Goal: Information Seeking & Learning: Learn about a topic

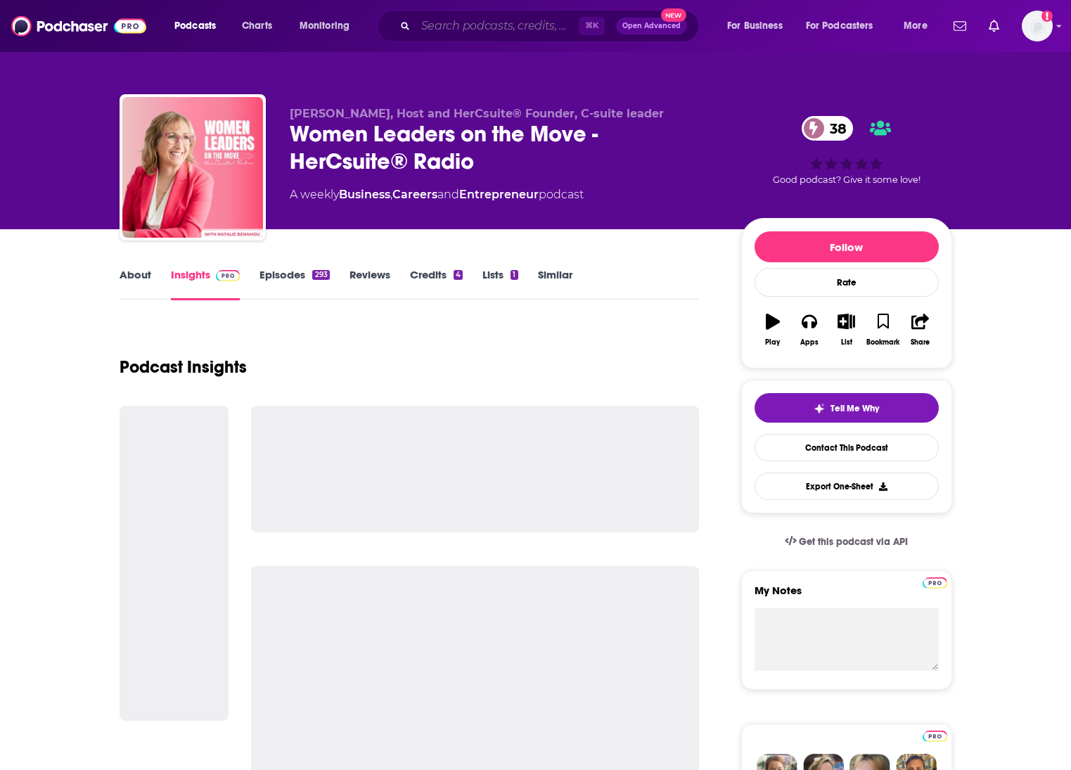
click at [516, 28] on input "Search podcasts, credits, & more..." at bounding box center [497, 26] width 163 height 23
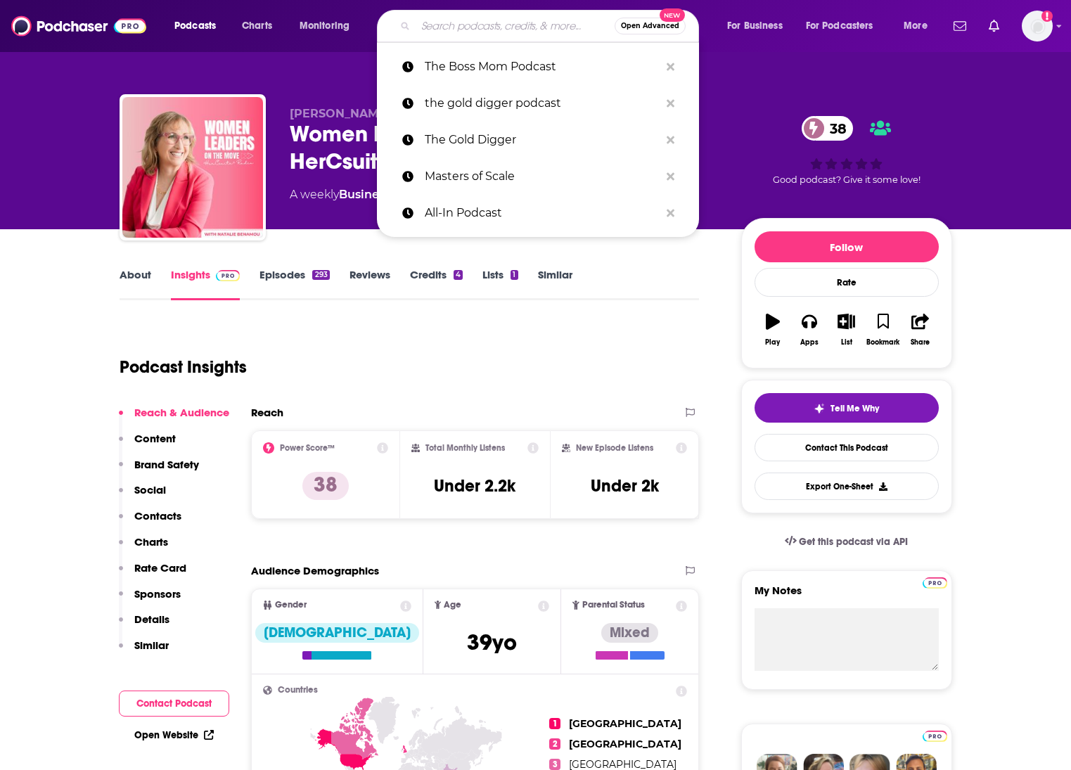
paste input "The Wirecutter Show"
type input "The Wirecutter Show"
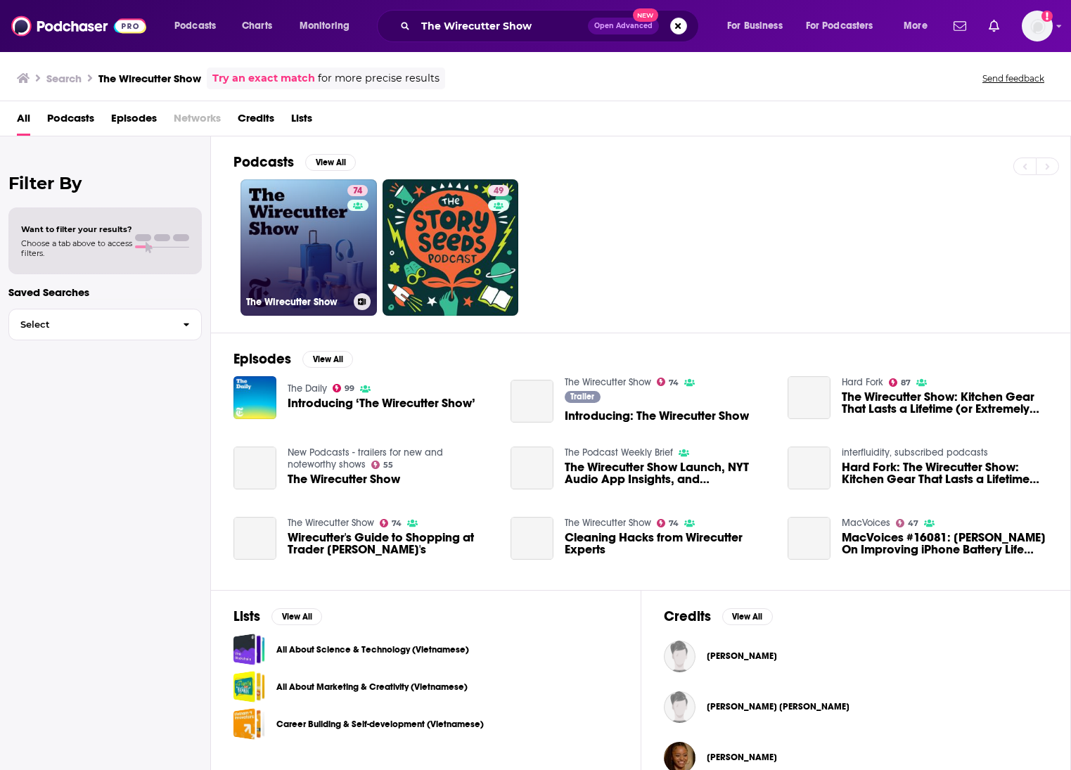
click at [318, 246] on link "74 The Wirecutter Show" at bounding box center [309, 247] width 136 height 136
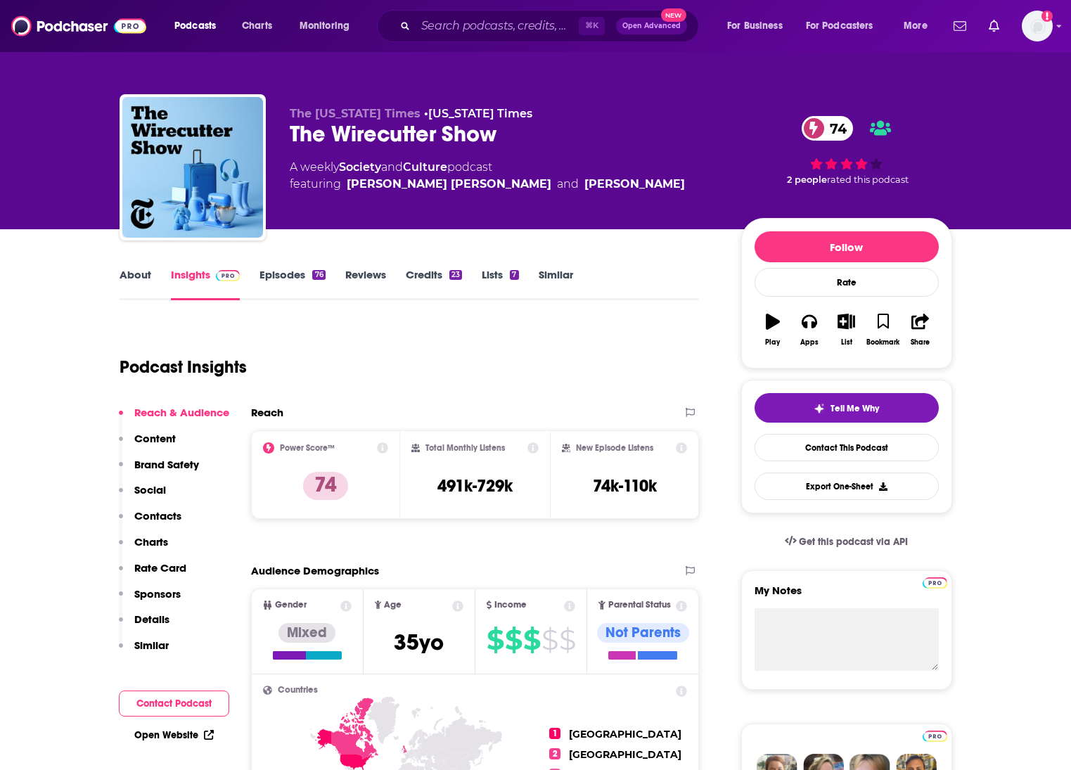
click at [139, 281] on link "About" at bounding box center [136, 284] width 32 height 32
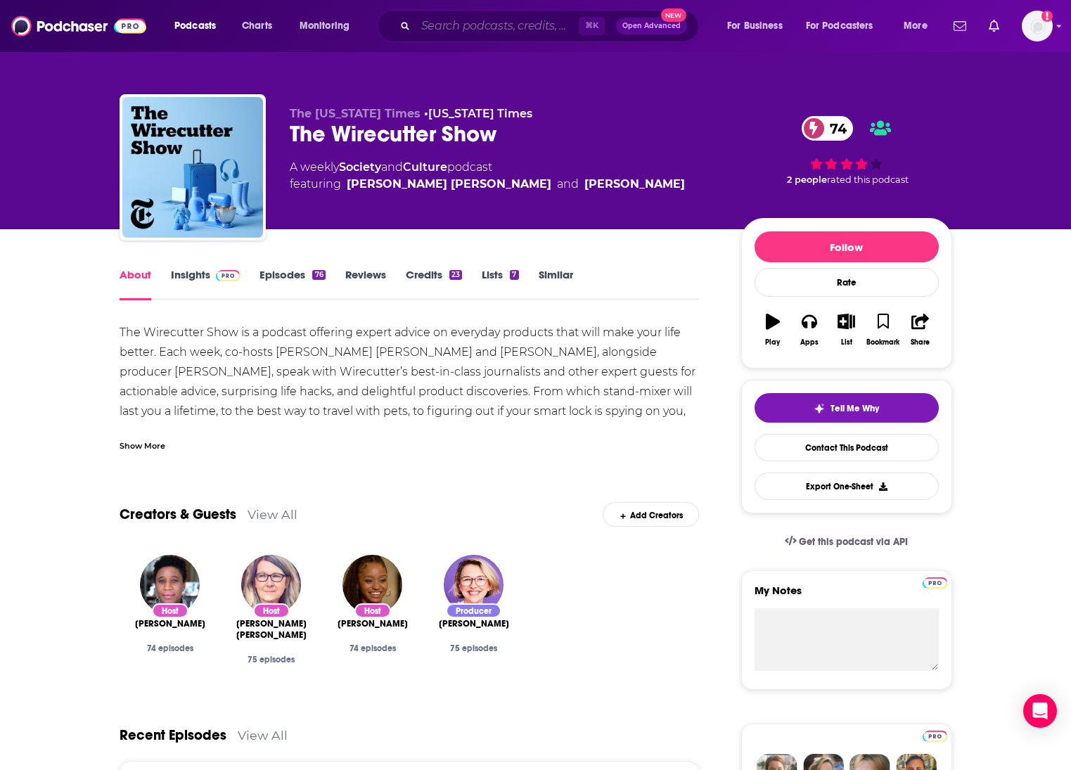
click at [456, 30] on input "Search podcasts, credits, & more..." at bounding box center [497, 26] width 163 height 23
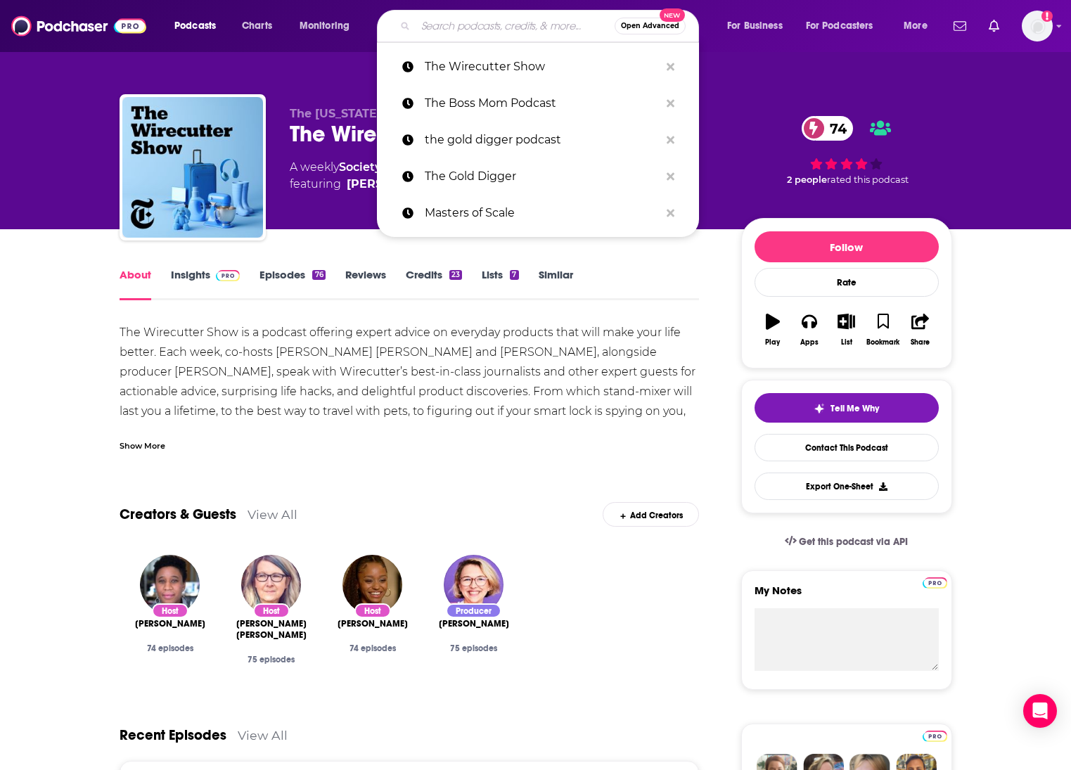
paste input "Family Business"
type input "Family Business"
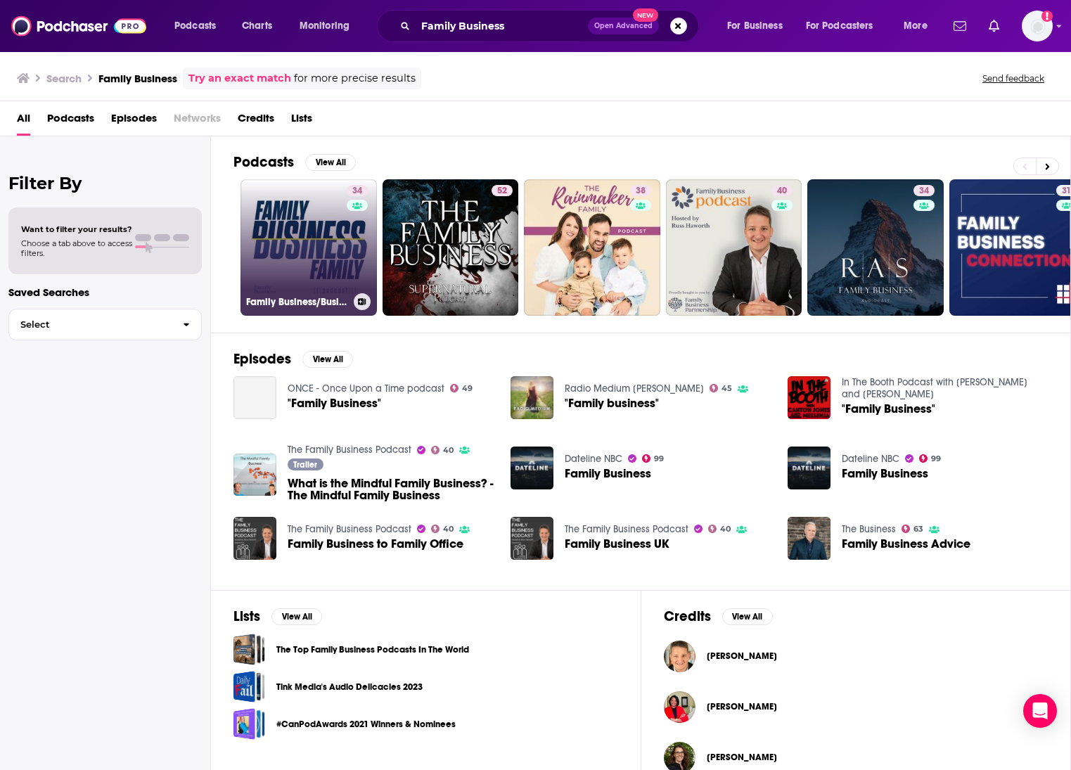
click at [298, 255] on link "34 Family Business/Business Family" at bounding box center [309, 247] width 136 height 136
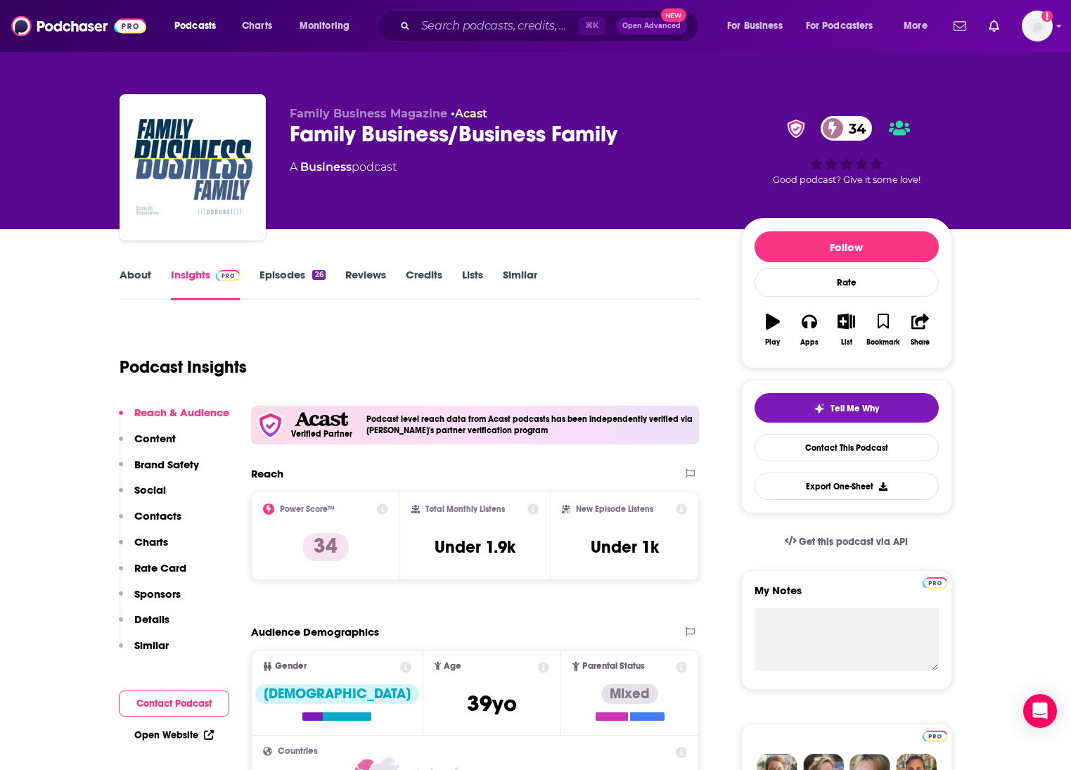
click at [142, 280] on link "About" at bounding box center [136, 284] width 32 height 32
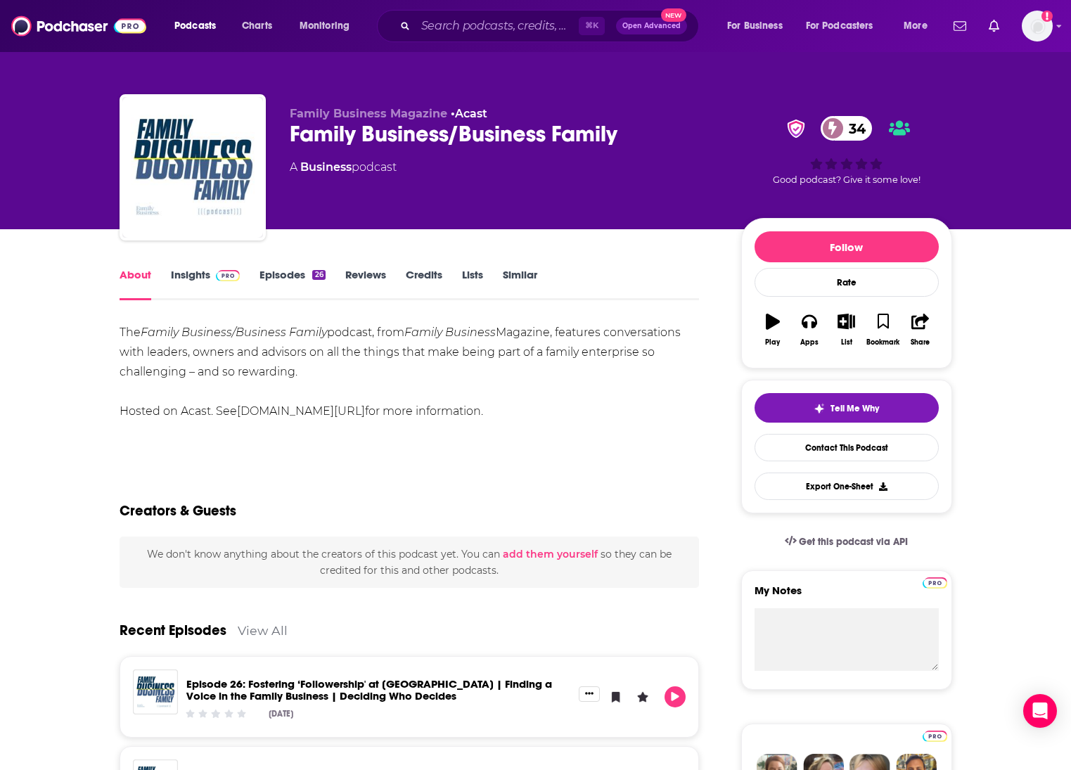
click at [193, 287] on link "Insights" at bounding box center [206, 284] width 70 height 32
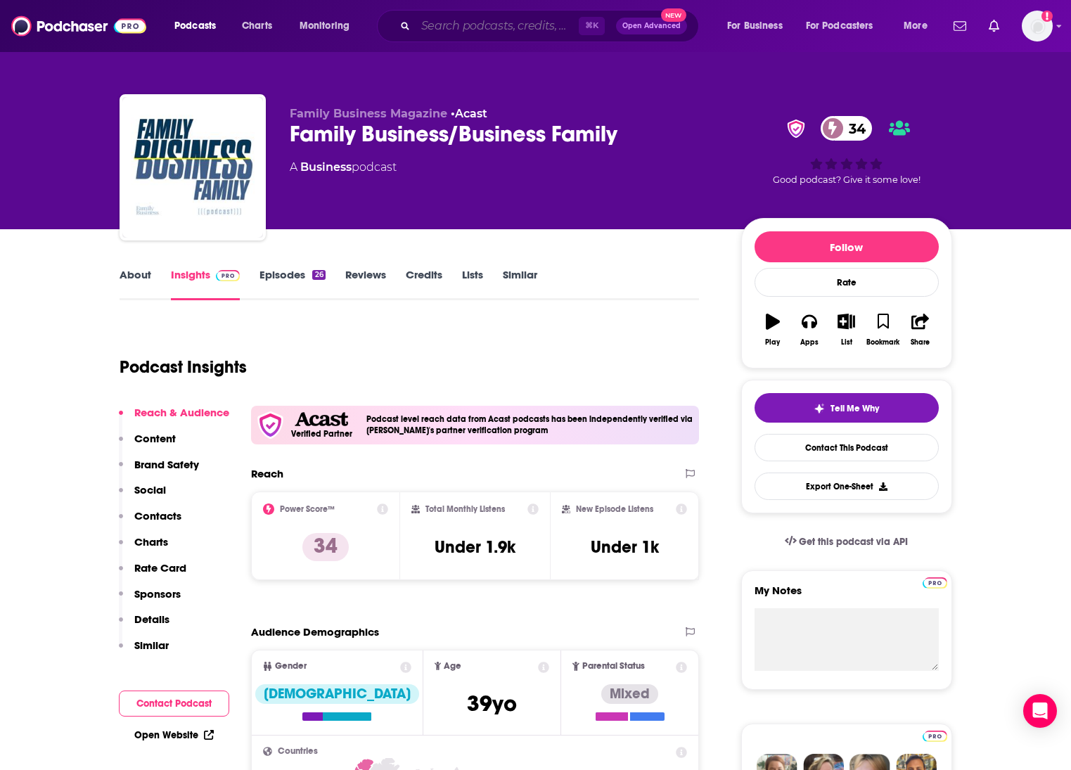
click at [504, 20] on input "Search podcasts, credits, & more..." at bounding box center [497, 26] width 163 height 23
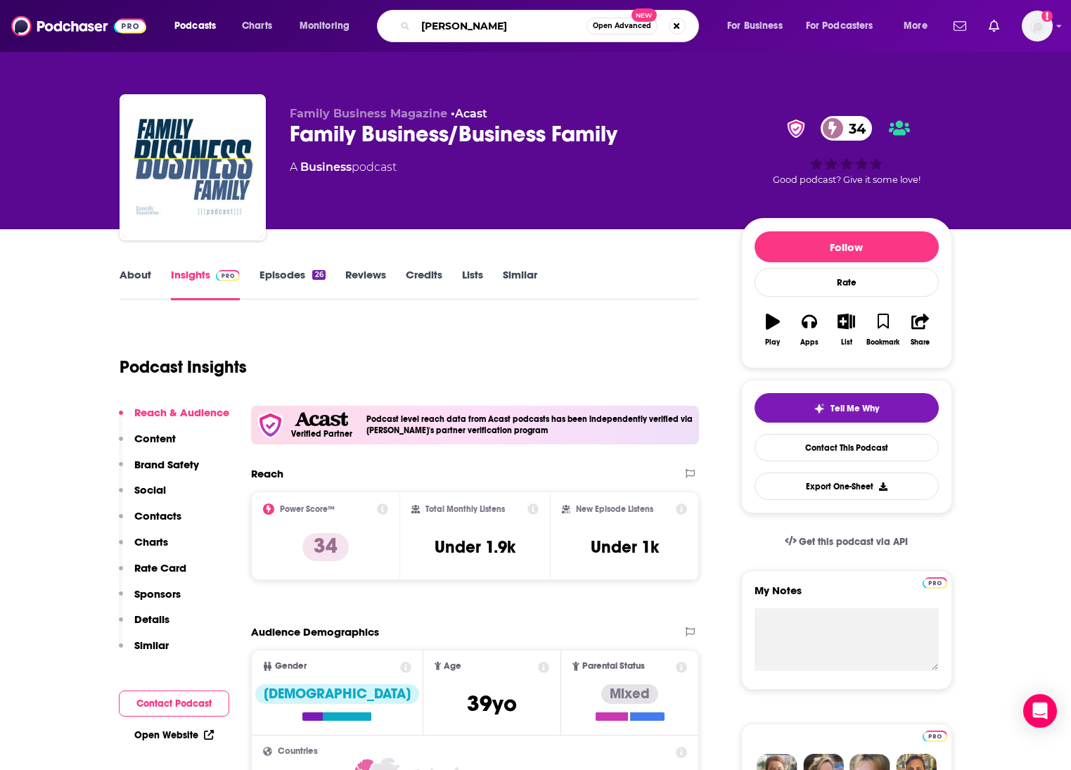
type input "forbes talk"
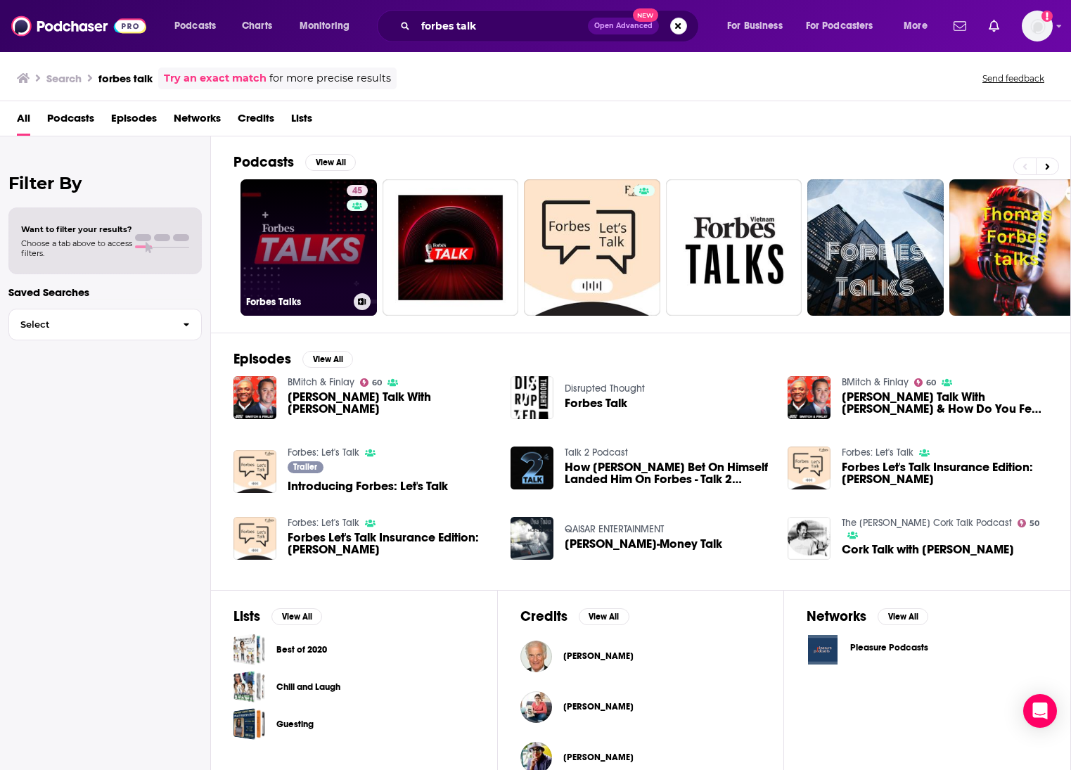
click at [334, 260] on link "45 Forbes Talks" at bounding box center [309, 247] width 136 height 136
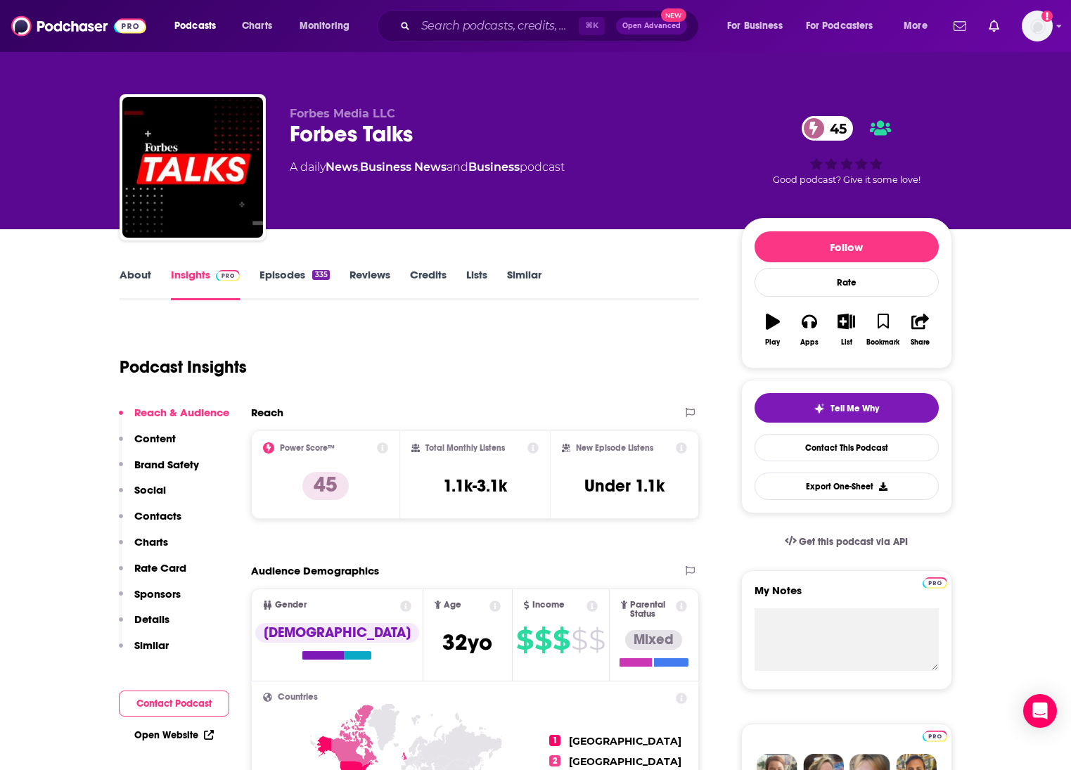
click at [131, 272] on link "About" at bounding box center [136, 284] width 32 height 32
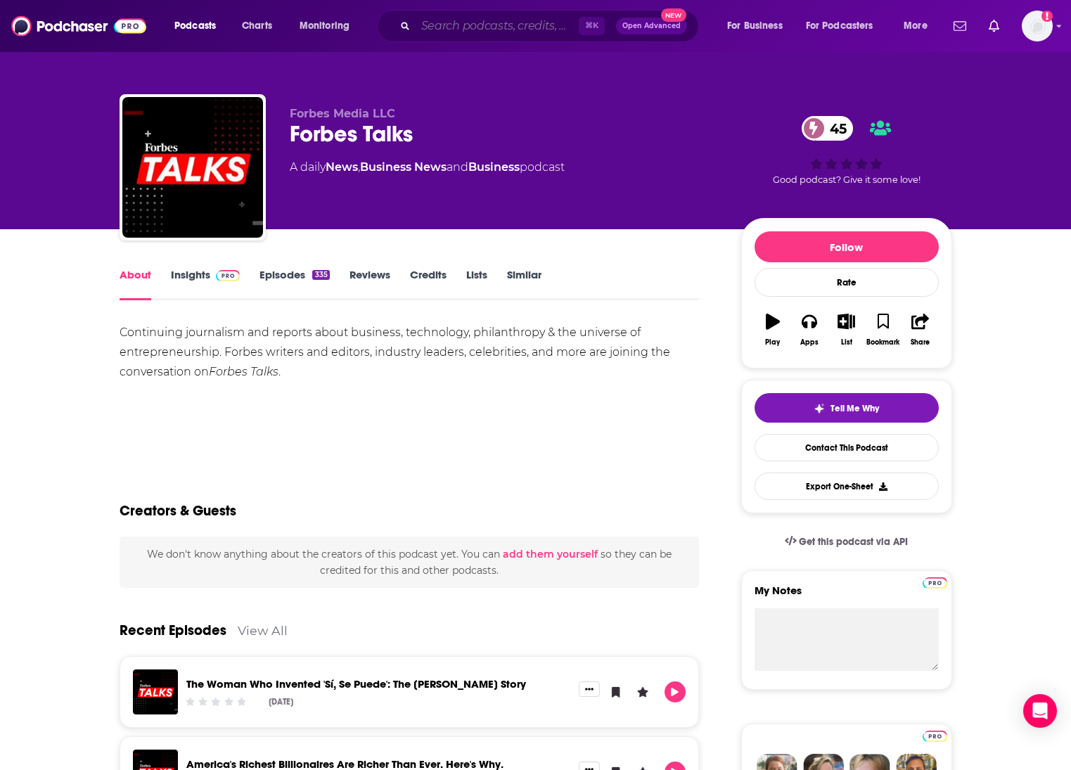
click at [454, 25] on input "Search podcasts, credits, & more..." at bounding box center [497, 26] width 163 height 23
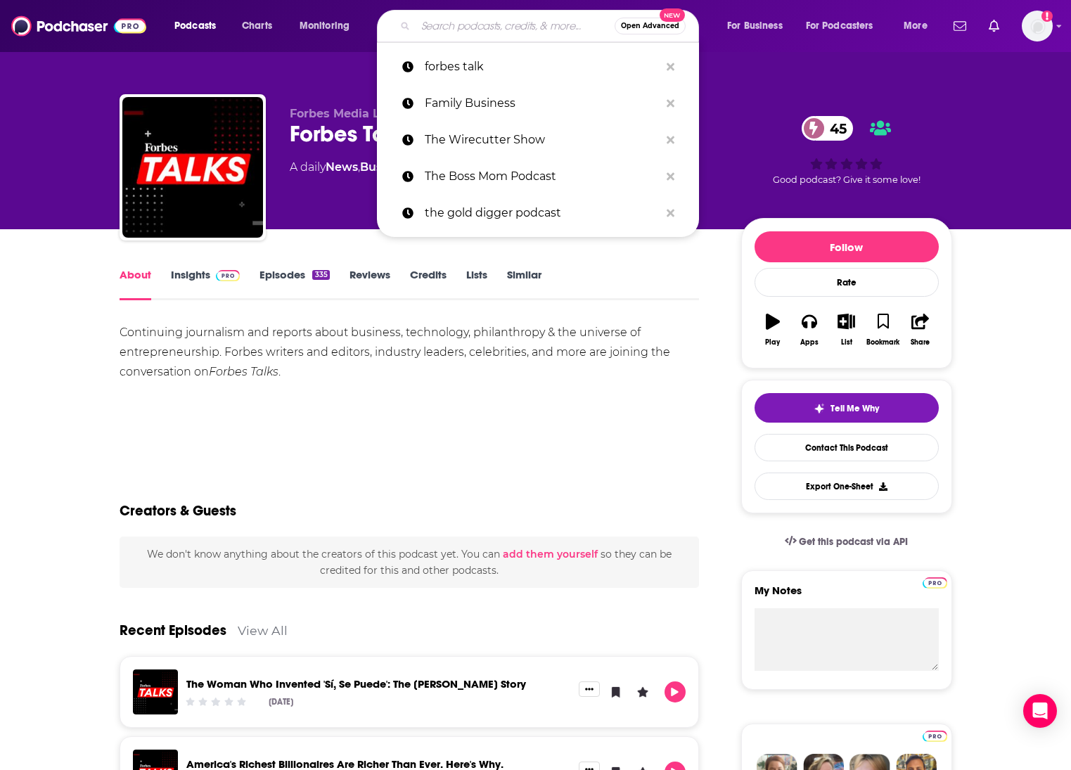
paste input "The Forbes Interview"
type input "The Forbes Interview"
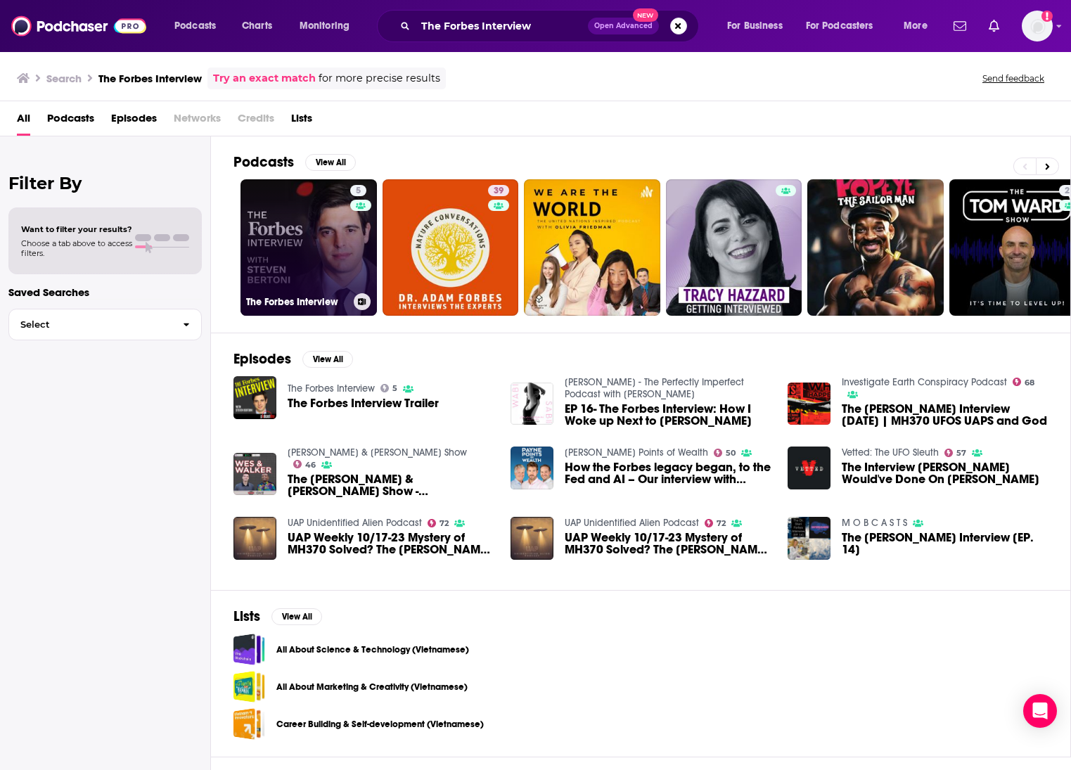
click at [312, 250] on link "5 The Forbes Interview" at bounding box center [309, 247] width 136 height 136
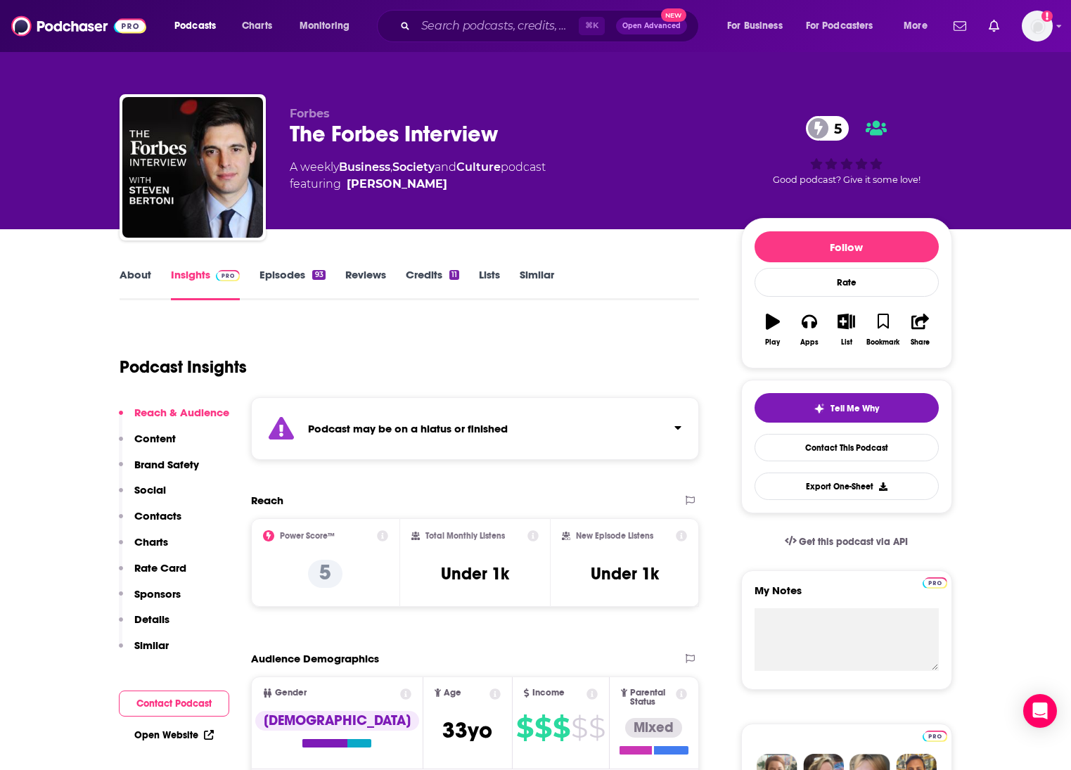
click at [511, 39] on div "⌘ K Open Advanced New" at bounding box center [538, 26] width 322 height 32
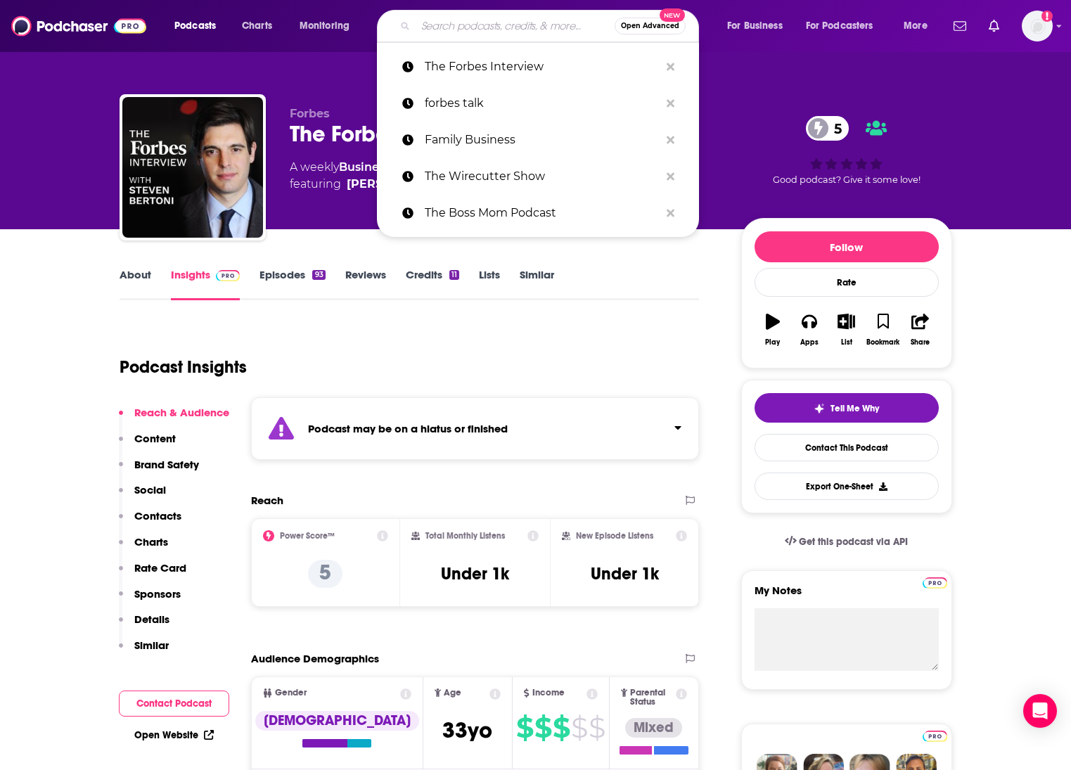
click at [492, 18] on input "Search podcasts, credits, & more..." at bounding box center [515, 26] width 199 height 23
paste input "The Family IN Business Podcast"
type input "The Family IN Business Podcast"
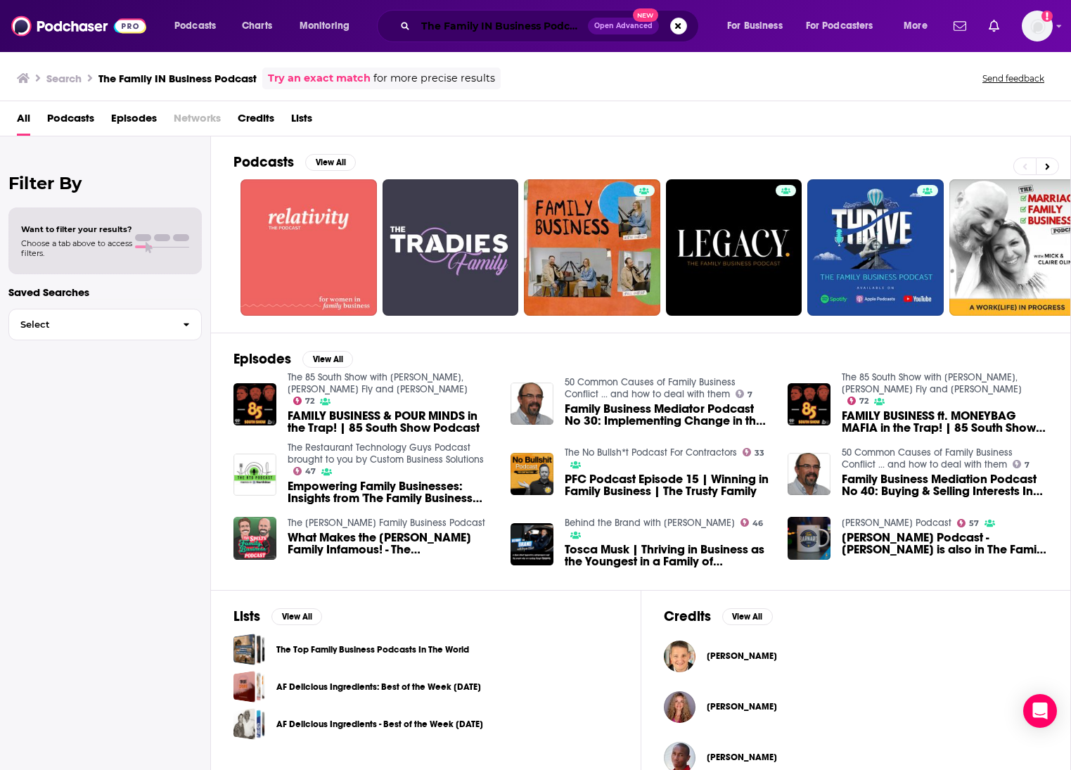
click at [490, 25] on input "The Family IN Business Podcast" at bounding box center [502, 26] width 172 height 23
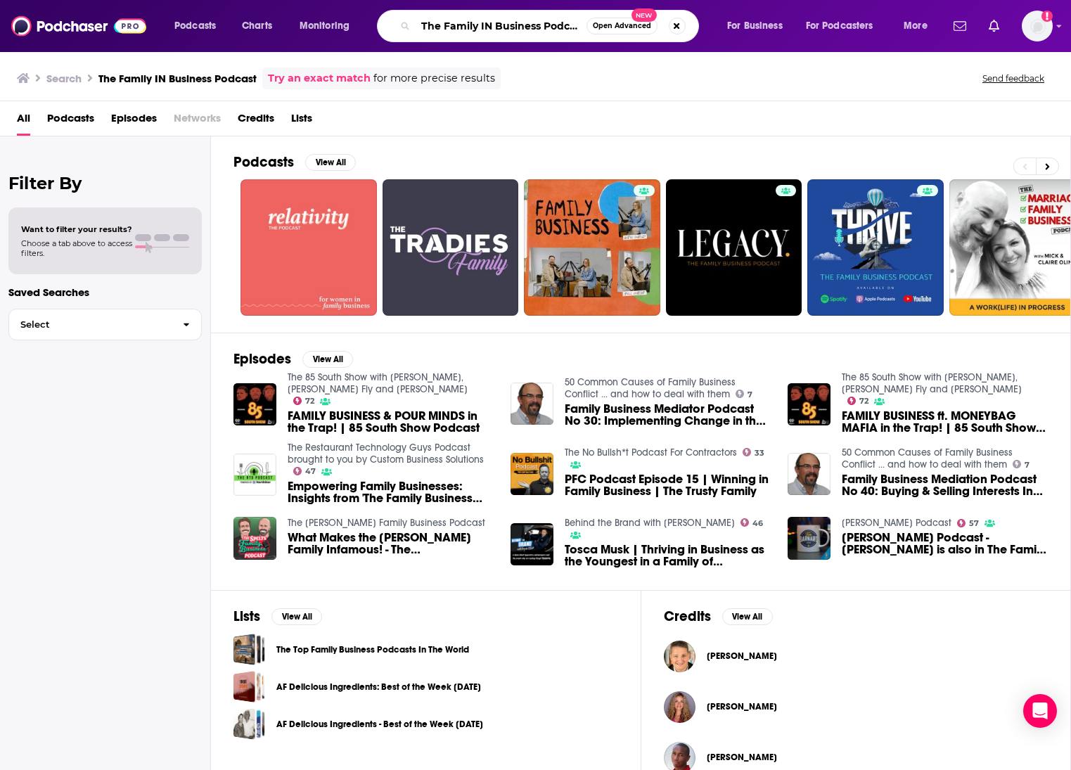
click at [490, 25] on input "The Family IN Business Podcast" at bounding box center [501, 26] width 171 height 23
paste input "How to Build a Happy Life"
type input "How to Build a Happy Life"
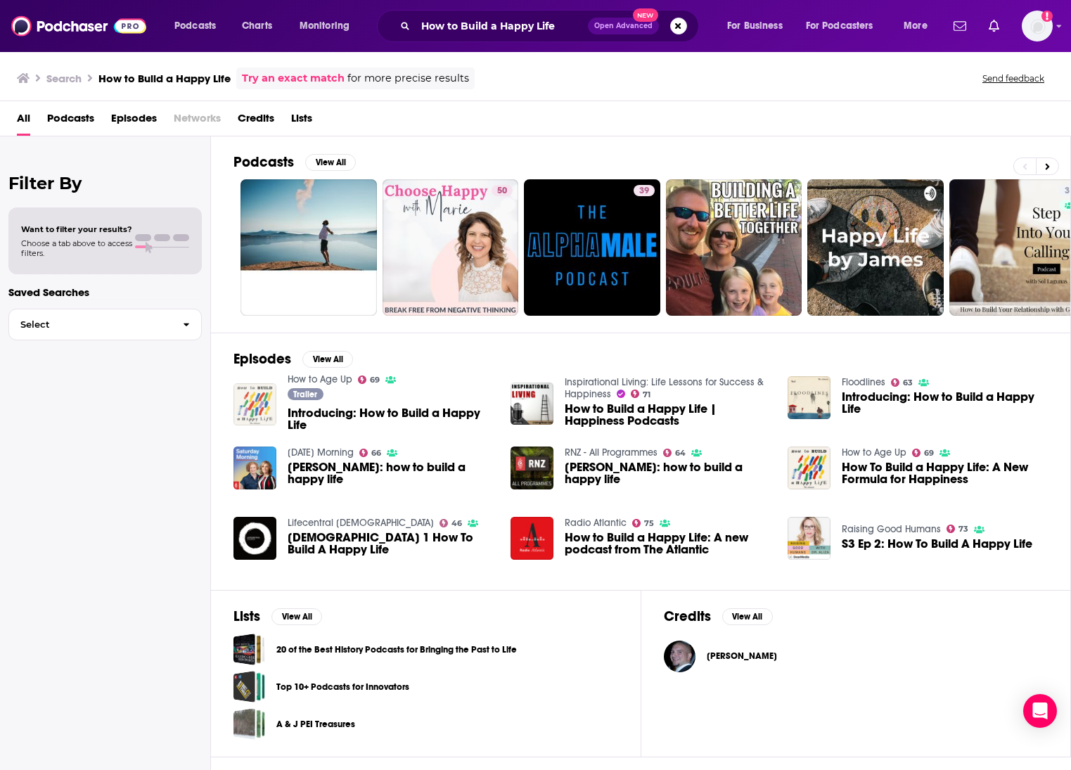
click at [253, 403] on img "Introducing: How to Build a Happy Life" at bounding box center [255, 404] width 43 height 43
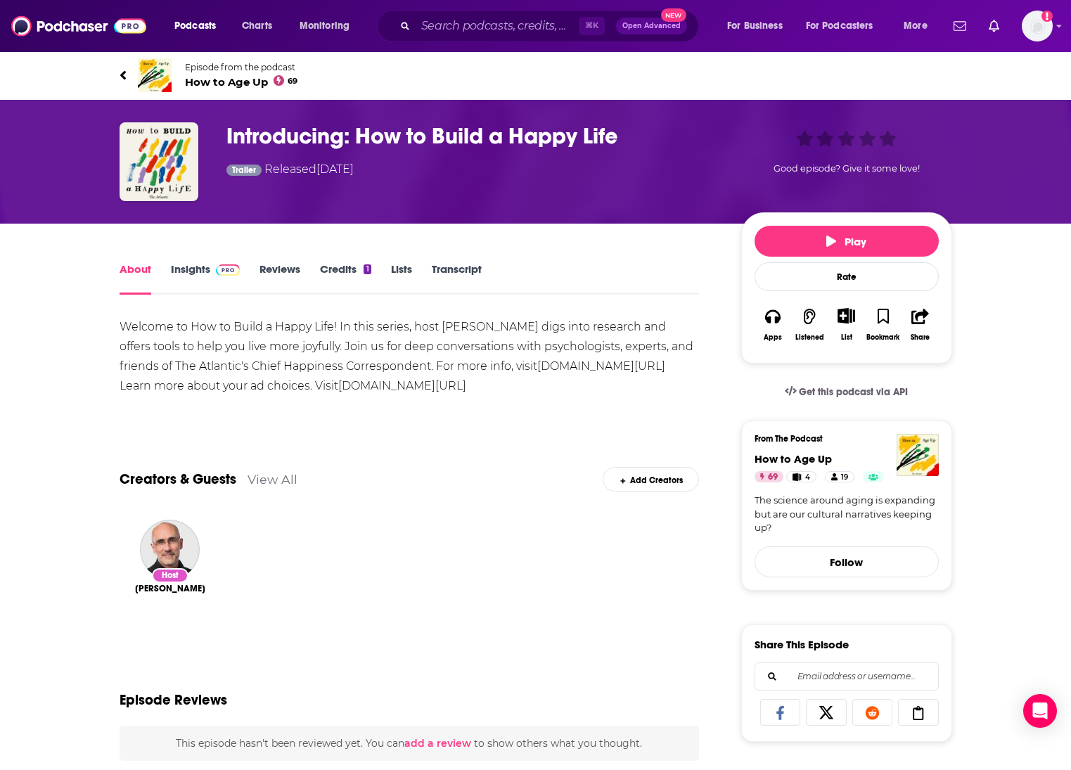
click at [221, 82] on span "How to Age Up 69" at bounding box center [241, 81] width 113 height 13
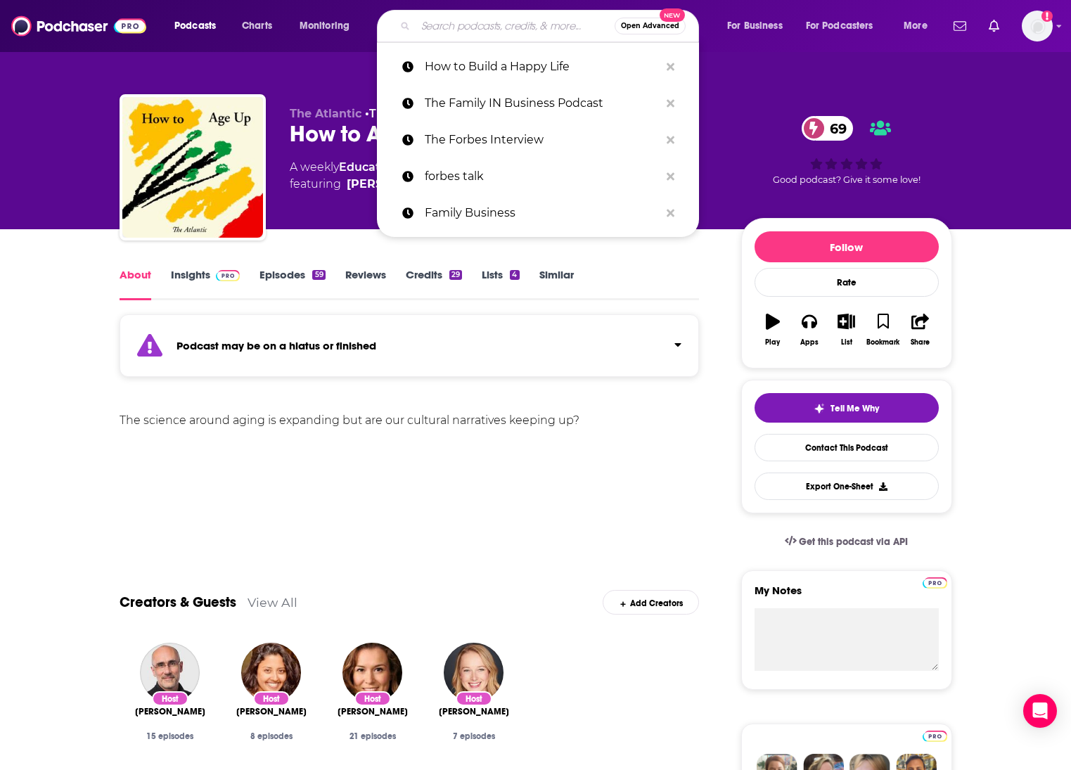
click at [485, 26] on input "Search podcasts, credits, & more..." at bounding box center [515, 26] width 199 height 23
paste input "Women in Retail"
type input "Women in Retail"
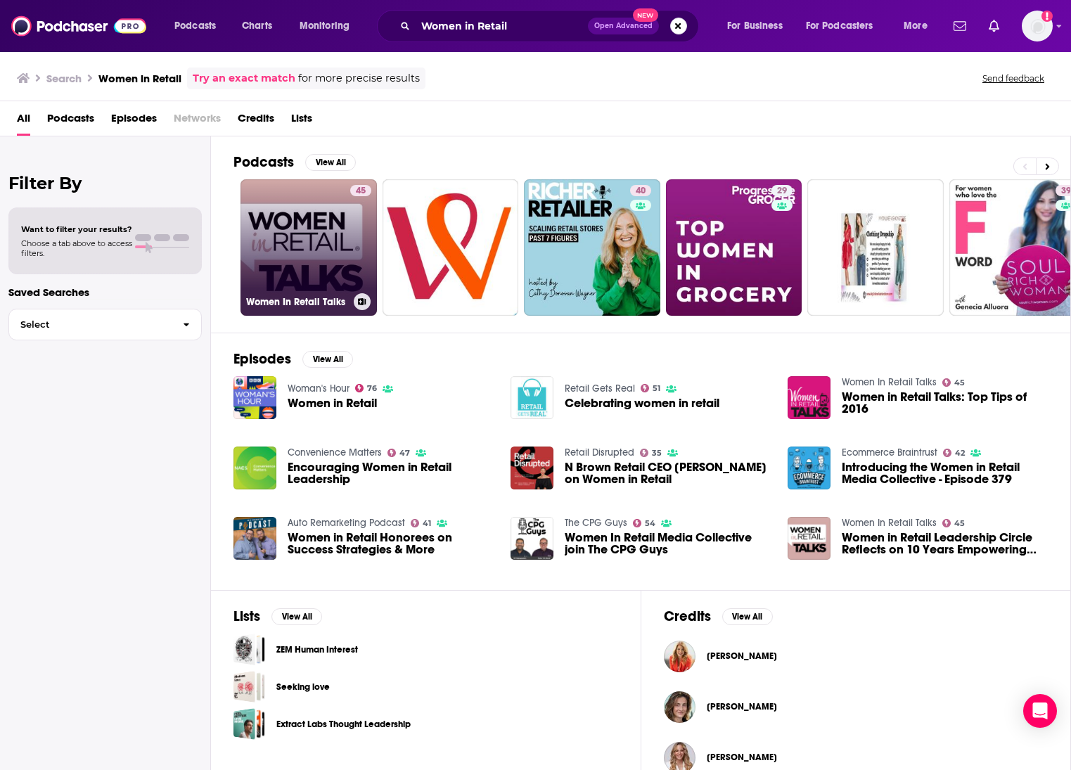
click at [324, 246] on link "45 Women In Retail Talks" at bounding box center [309, 247] width 136 height 136
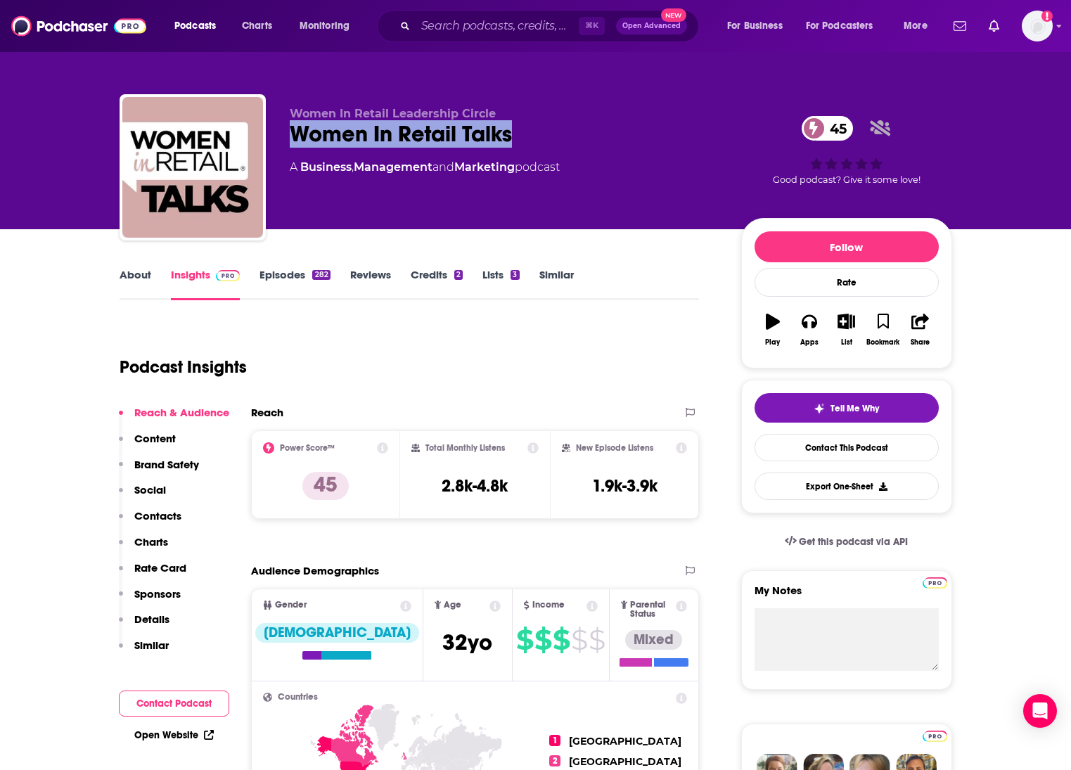
drag, startPoint x: 545, startPoint y: 143, endPoint x: 288, endPoint y: 134, distance: 256.9
click at [288, 134] on div "Women In Retail Leadership Circle Women In Retail Talks 45 A Business , Managem…" at bounding box center [536, 170] width 833 height 152
copy h2 "Women In Retail Talks"
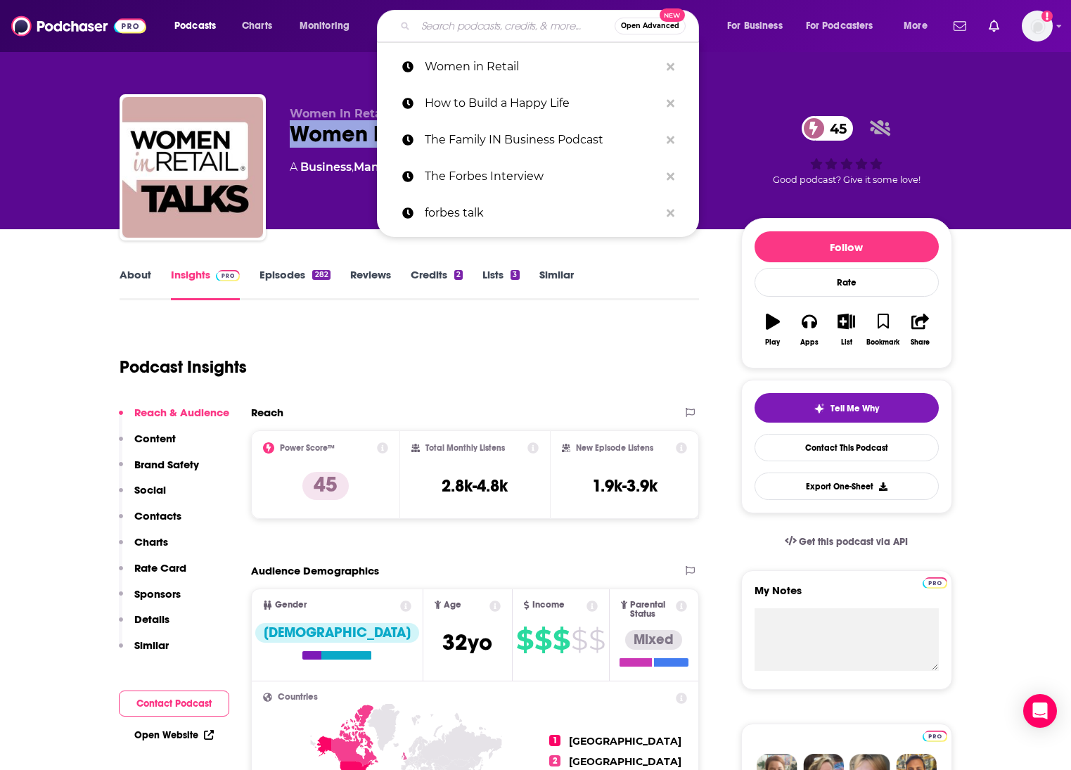
click at [467, 27] on input "Search podcasts, credits, & more..." at bounding box center [515, 26] width 199 height 23
paste input "McKinsey on Consumer and Retail"
type input "McKinsey on Consumer and Retail"
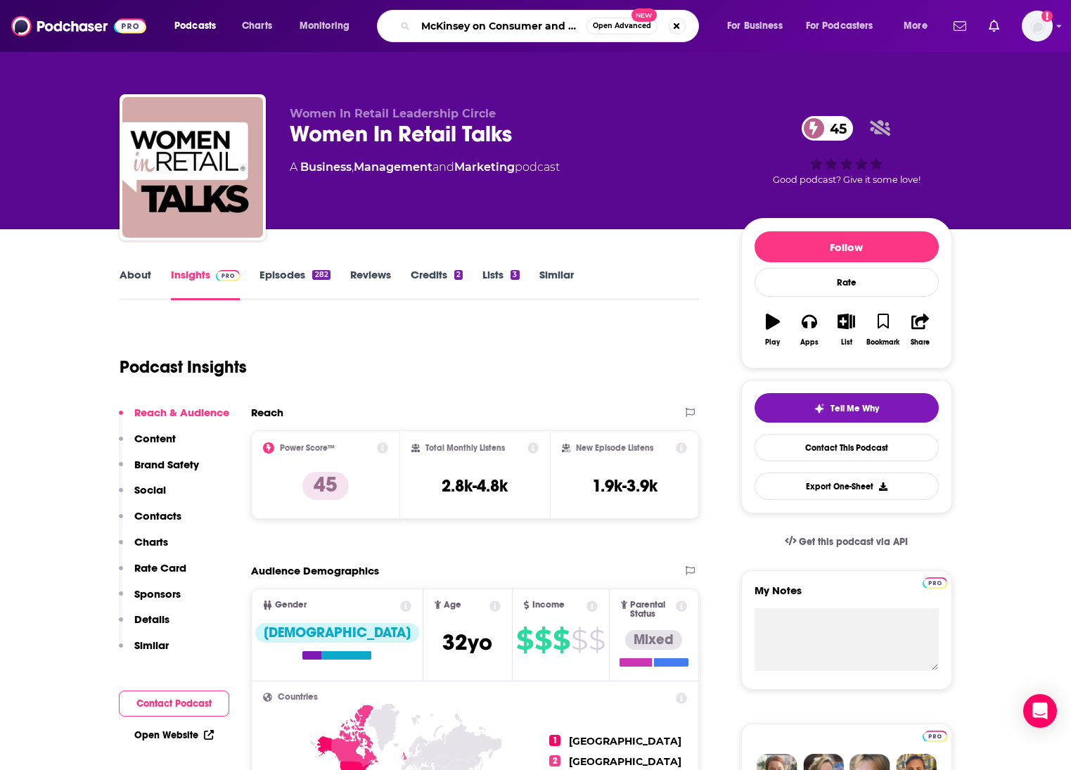
scroll to position [0, 18]
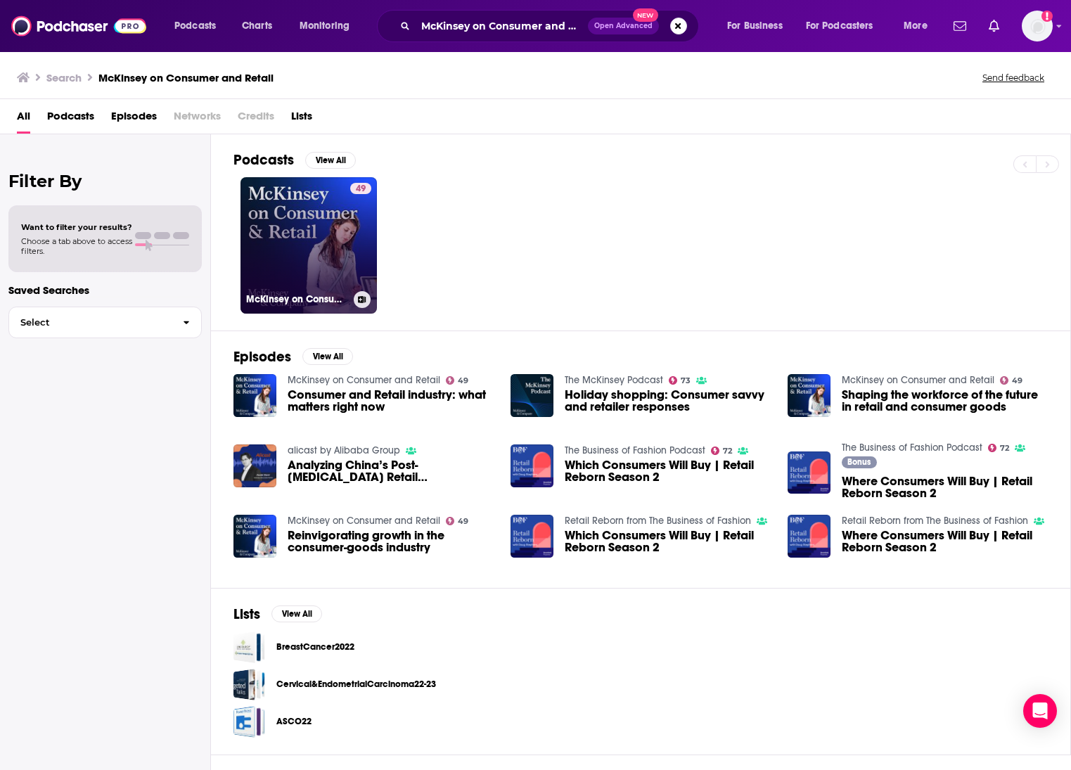
click at [307, 233] on link "49 McKinsey on Consumer and Retail" at bounding box center [309, 245] width 136 height 136
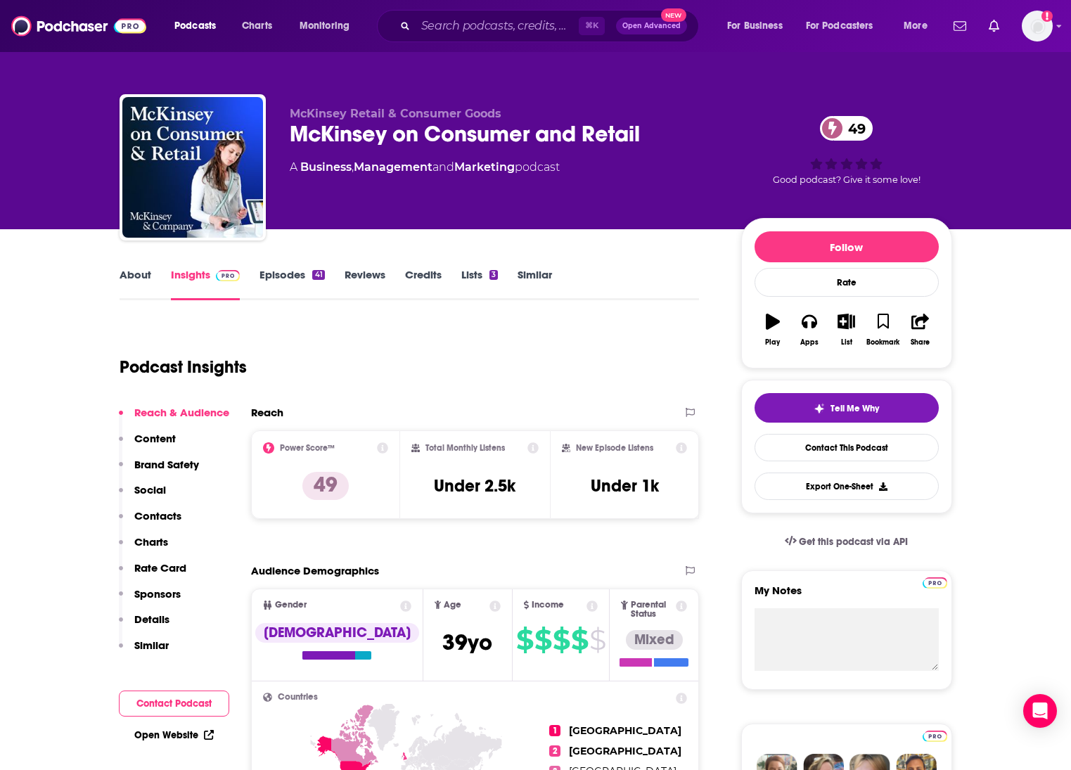
click at [146, 274] on link "About" at bounding box center [136, 284] width 32 height 32
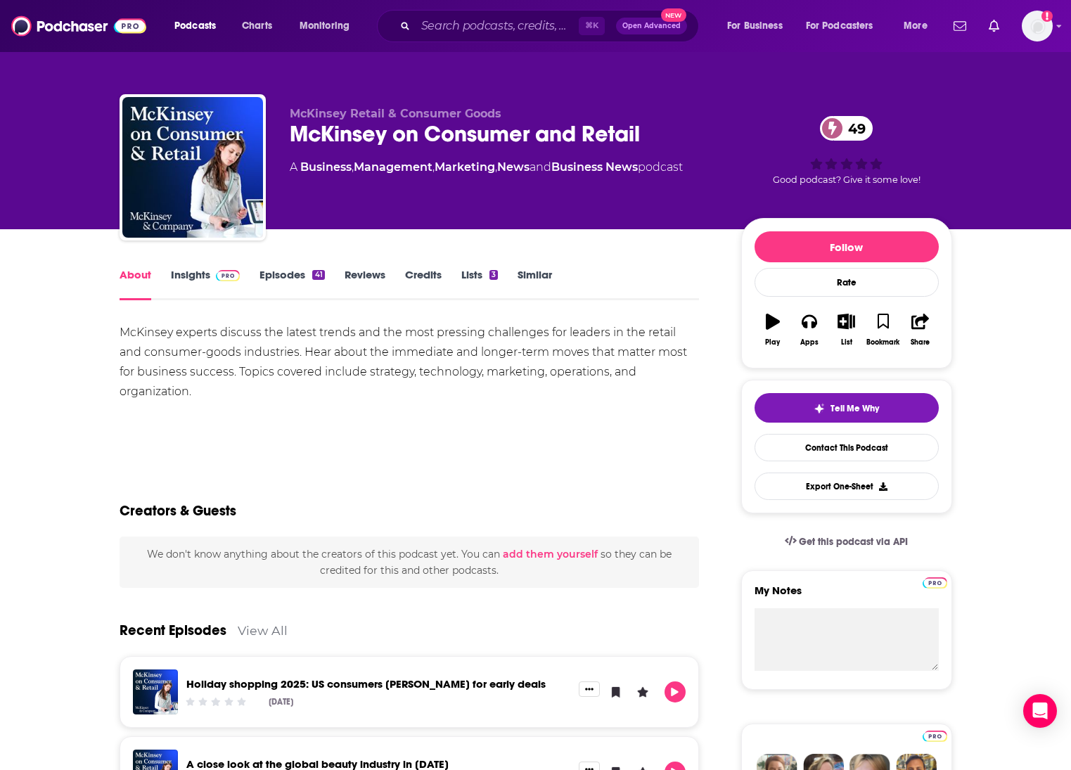
click at [464, 139] on div "McKinsey on Consumer and Retail 49" at bounding box center [504, 133] width 429 height 27
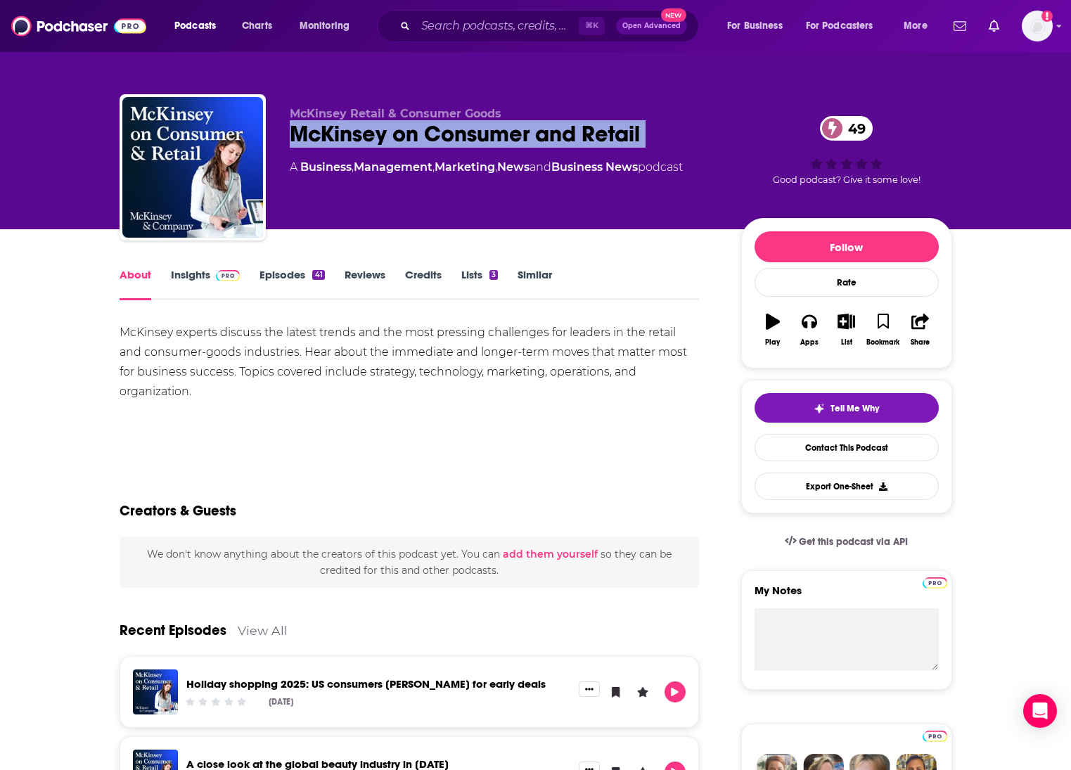
click at [464, 139] on div "McKinsey on Consumer and Retail 49" at bounding box center [504, 133] width 429 height 27
copy div "McKinsey on Consumer and Retail 49"
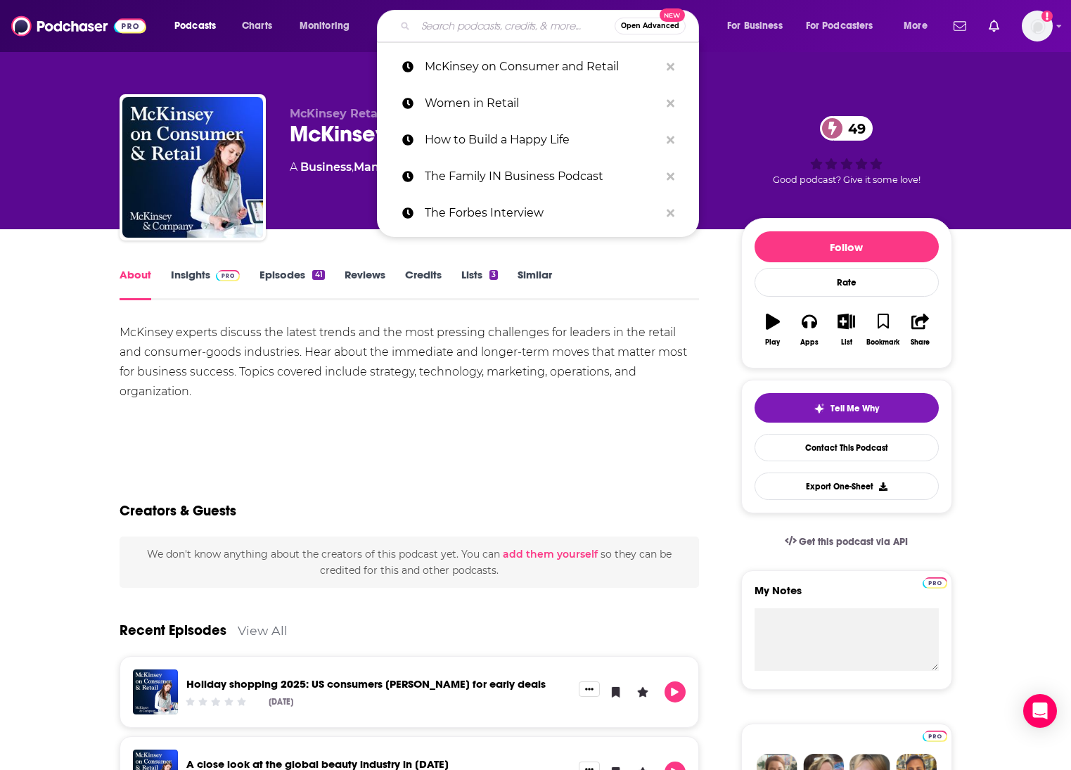
click at [480, 23] on input "Search podcasts, credits, & more..." at bounding box center [515, 26] width 199 height 23
paste input "Winning Retail Podcast ([PERSON_NAME])"
type input "Winning Retail Podcast ([PERSON_NAME])"
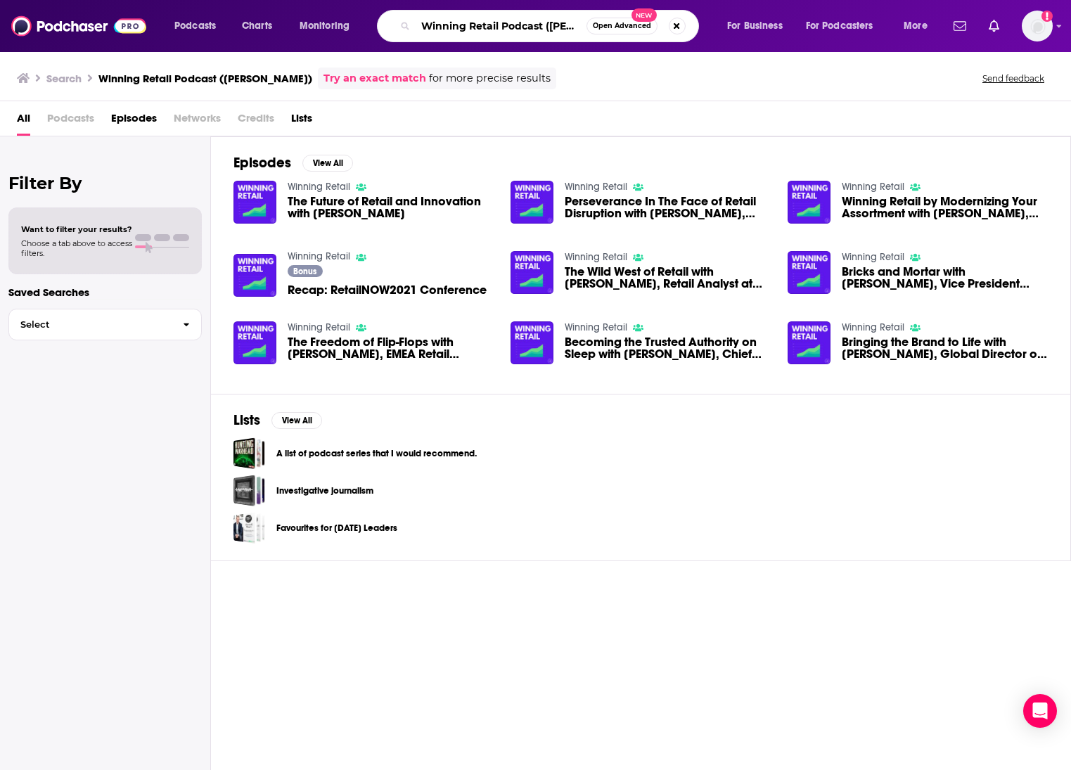
scroll to position [0, 49]
drag, startPoint x: 503, startPoint y: 23, endPoint x: 657, endPoint y: 25, distance: 154.1
click at [657, 25] on div "Winning Retail Podcast ([PERSON_NAME]) Open Advanced New" at bounding box center [538, 26] width 322 height 32
type input "Winning Retail"
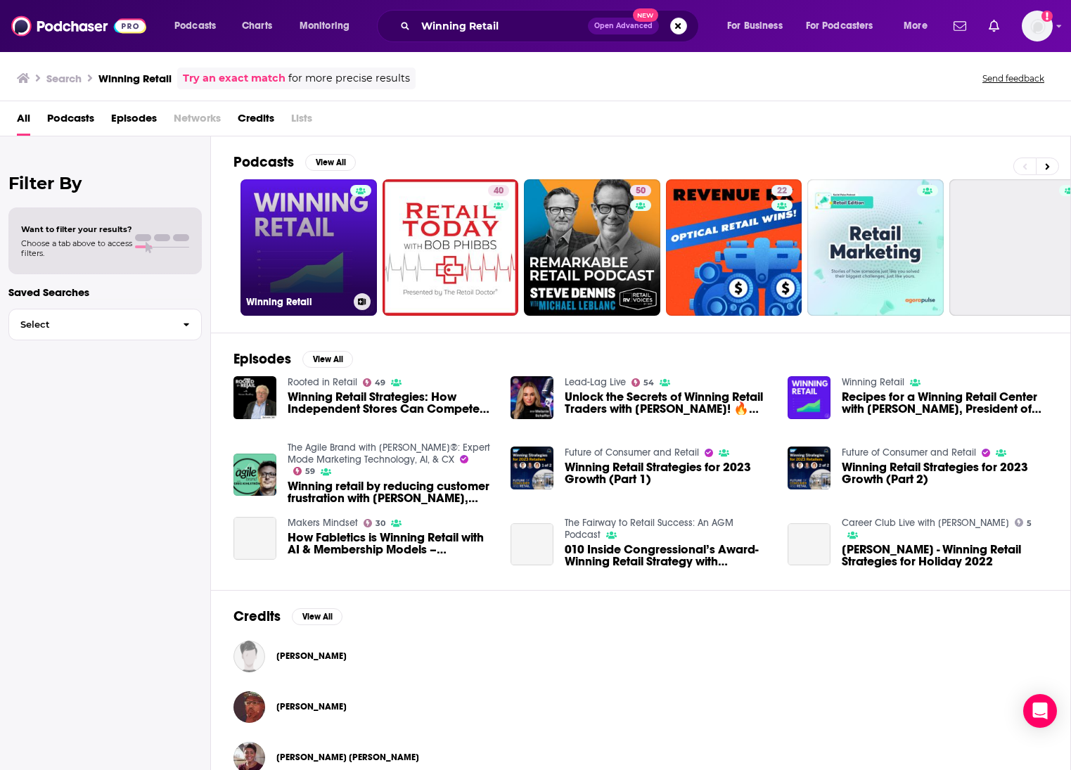
click at [327, 236] on link "Winning Retail" at bounding box center [309, 247] width 136 height 136
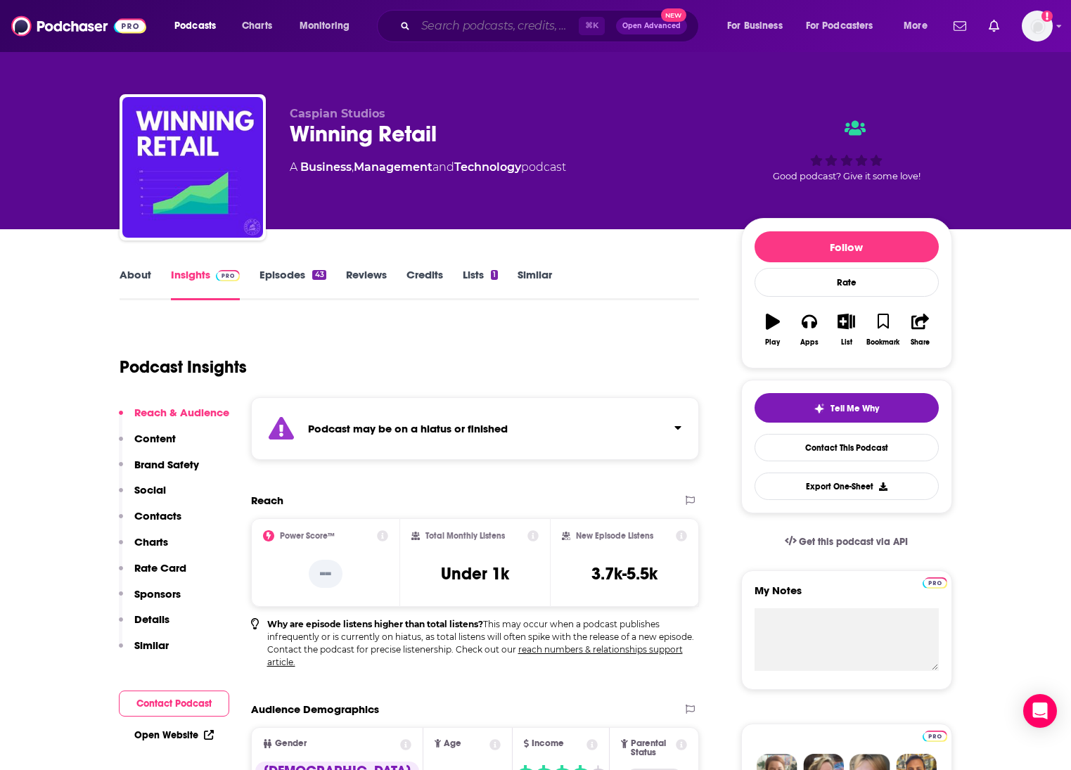
click at [464, 27] on input "Search podcasts, credits, & more..." at bounding box center [497, 26] width 163 height 23
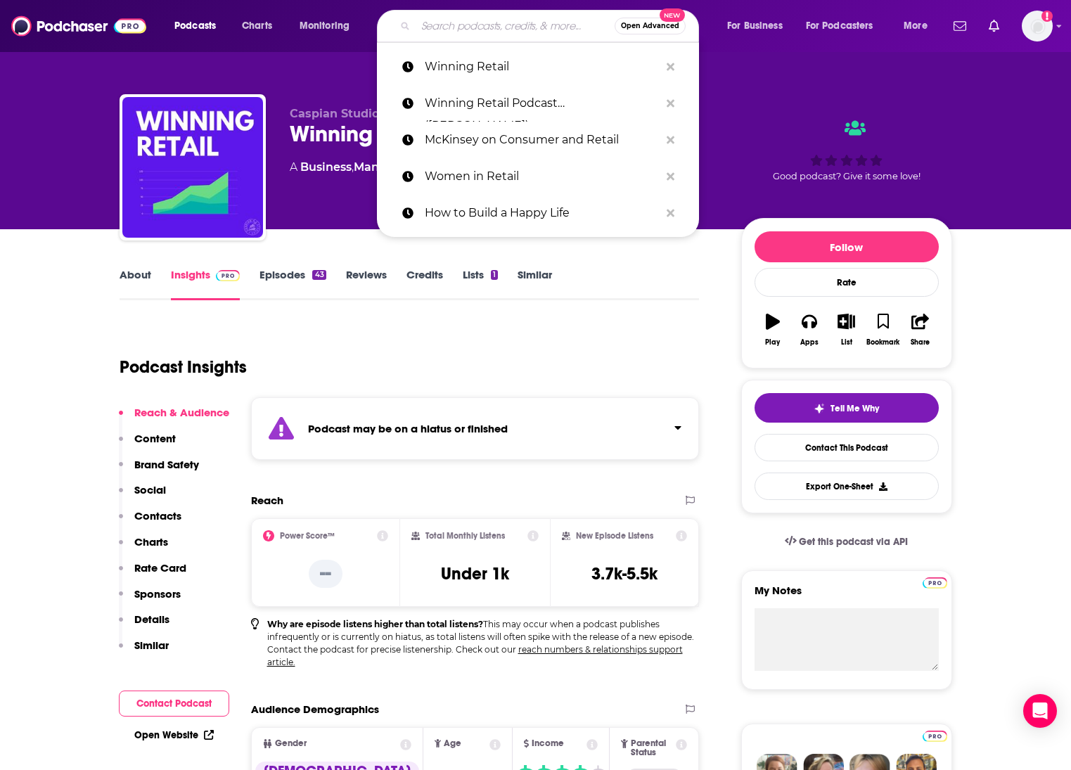
paste input "The Retail Podcast"
type input "The Retail Podcast"
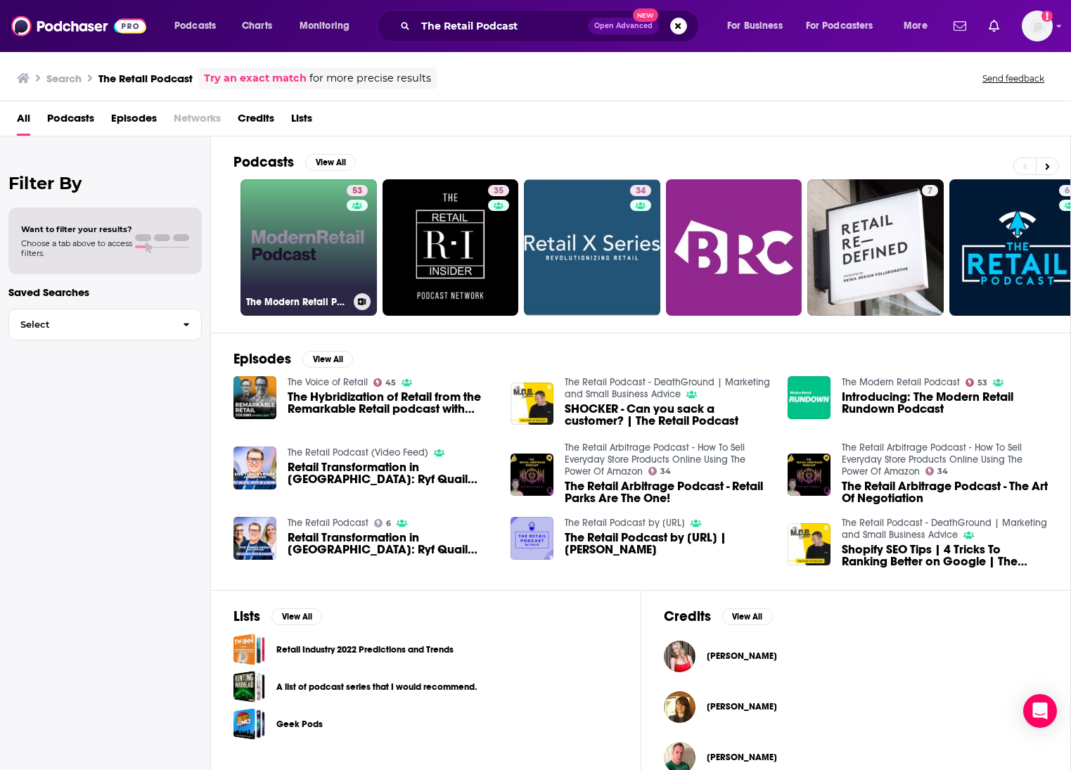
click at [329, 234] on link "53 The Modern Retail Podcast" at bounding box center [309, 247] width 136 height 136
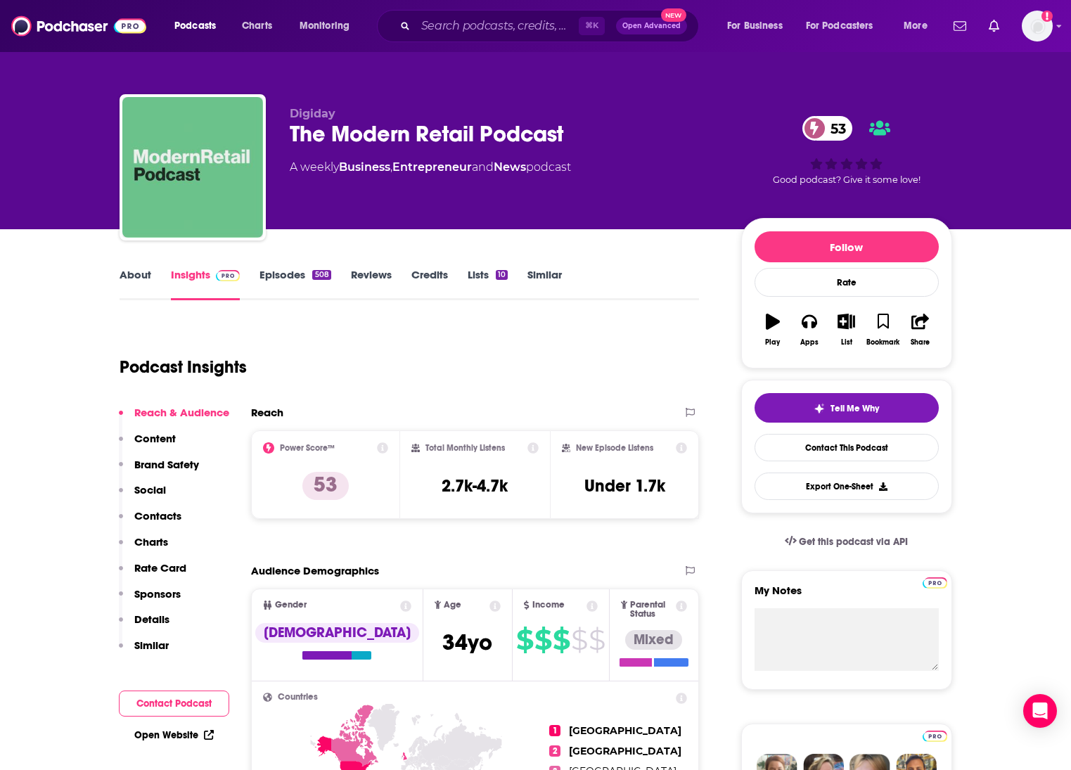
click at [408, 139] on div "The Modern Retail Podcast 53" at bounding box center [504, 133] width 429 height 27
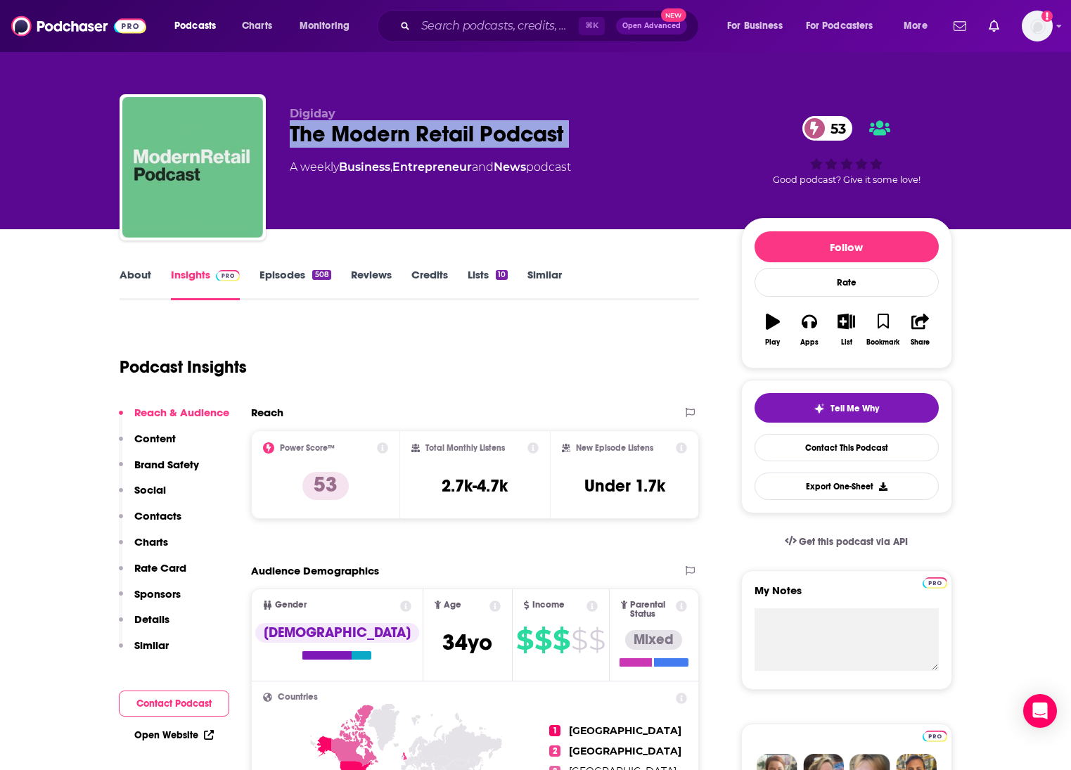
click at [408, 139] on div "The Modern Retail Podcast 53" at bounding box center [504, 133] width 429 height 27
copy div "The Modern Retail Podcast 53"
click at [125, 281] on link "About" at bounding box center [136, 284] width 32 height 32
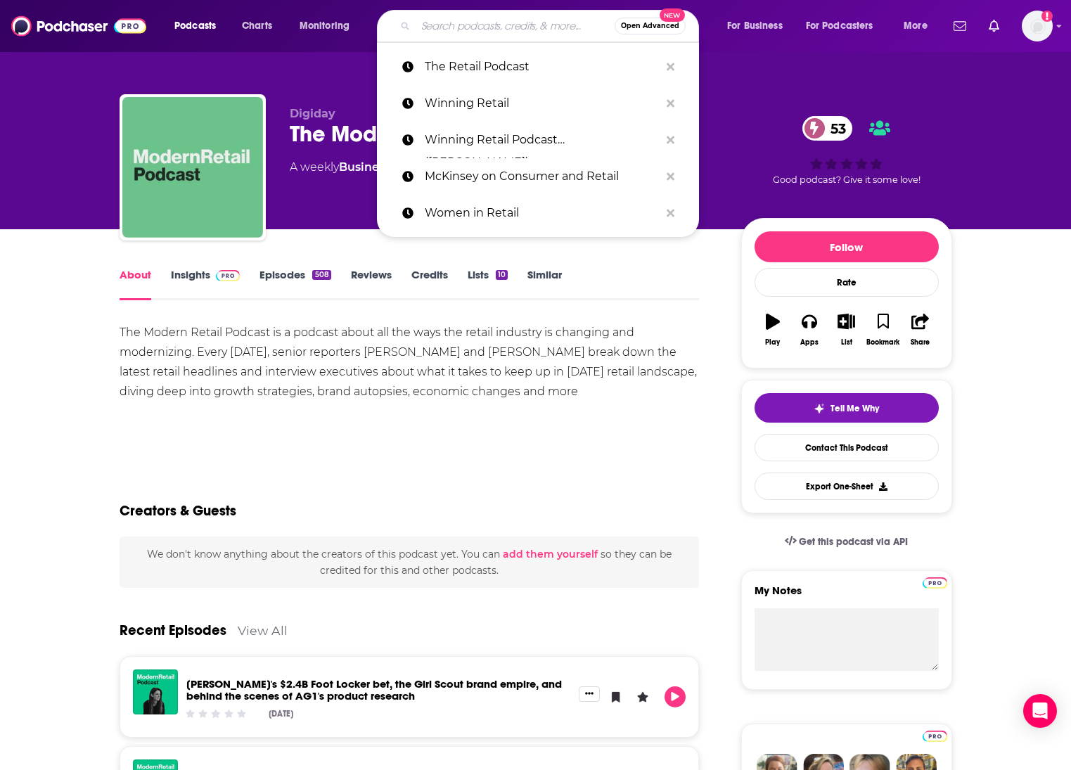
click at [517, 25] on input "Search podcasts, credits, & more..." at bounding box center [515, 26] width 199 height 23
paste input "GreenBiz 350 Podcast"
type input "GreenBiz 350 Podcast"
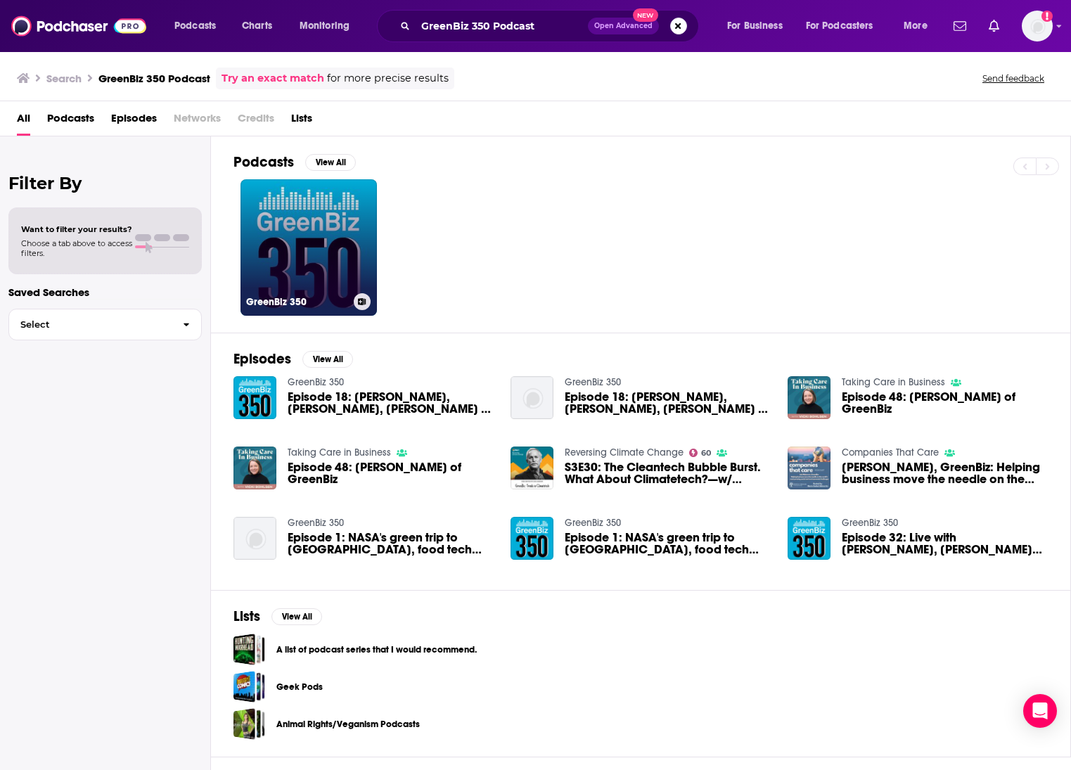
click at [302, 255] on link "GreenBiz 350" at bounding box center [309, 247] width 136 height 136
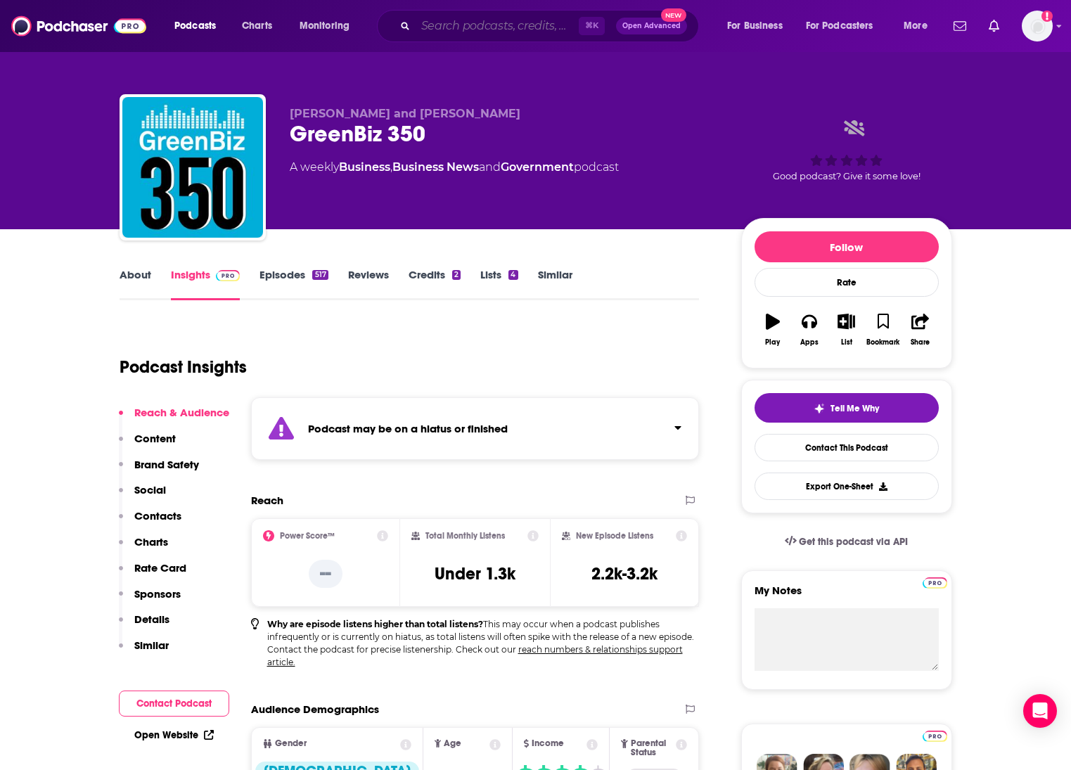
click at [529, 25] on input "Search podcasts, credits, & more..." at bounding box center [497, 26] width 163 height 23
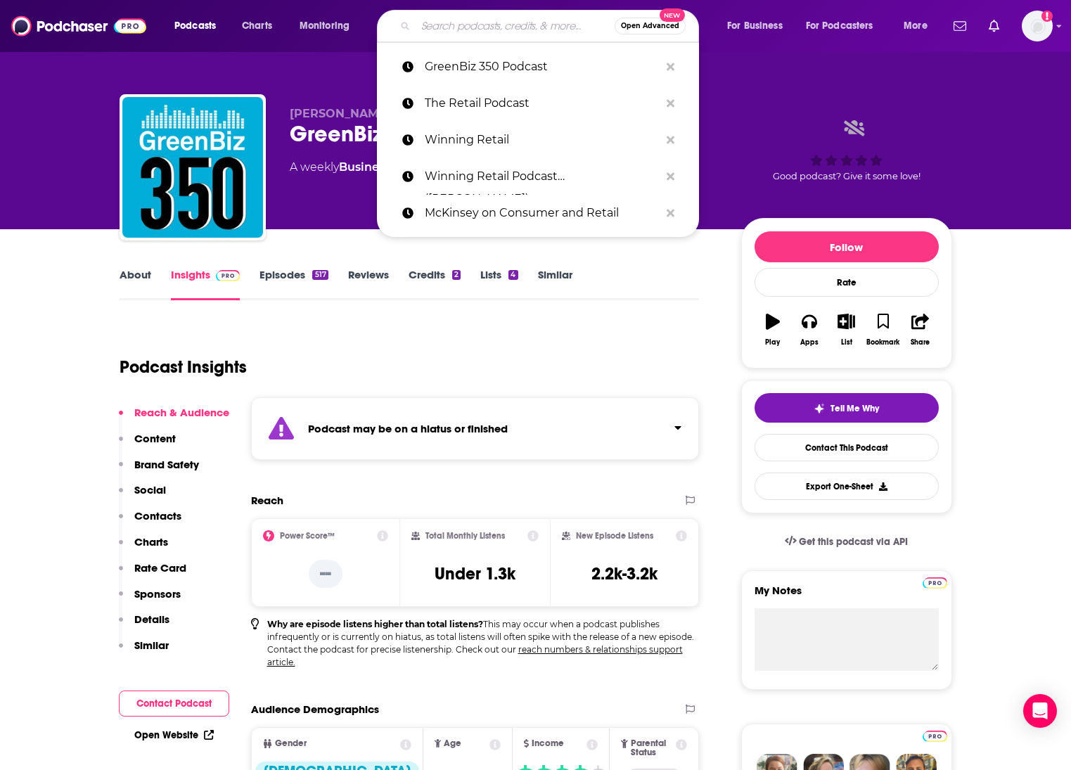
paste input "Baby Gear Unwrapped"
type input "Baby Gear Unwrapped"
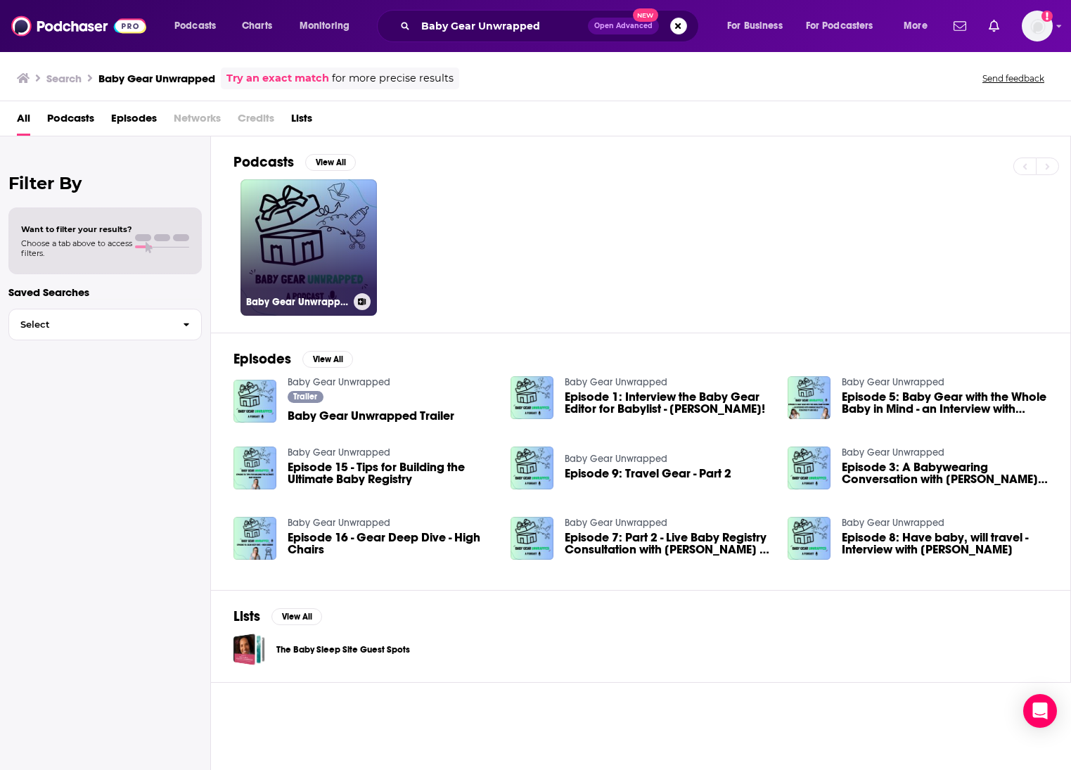
click at [299, 258] on link "Baby Gear Unwrapped" at bounding box center [309, 247] width 136 height 136
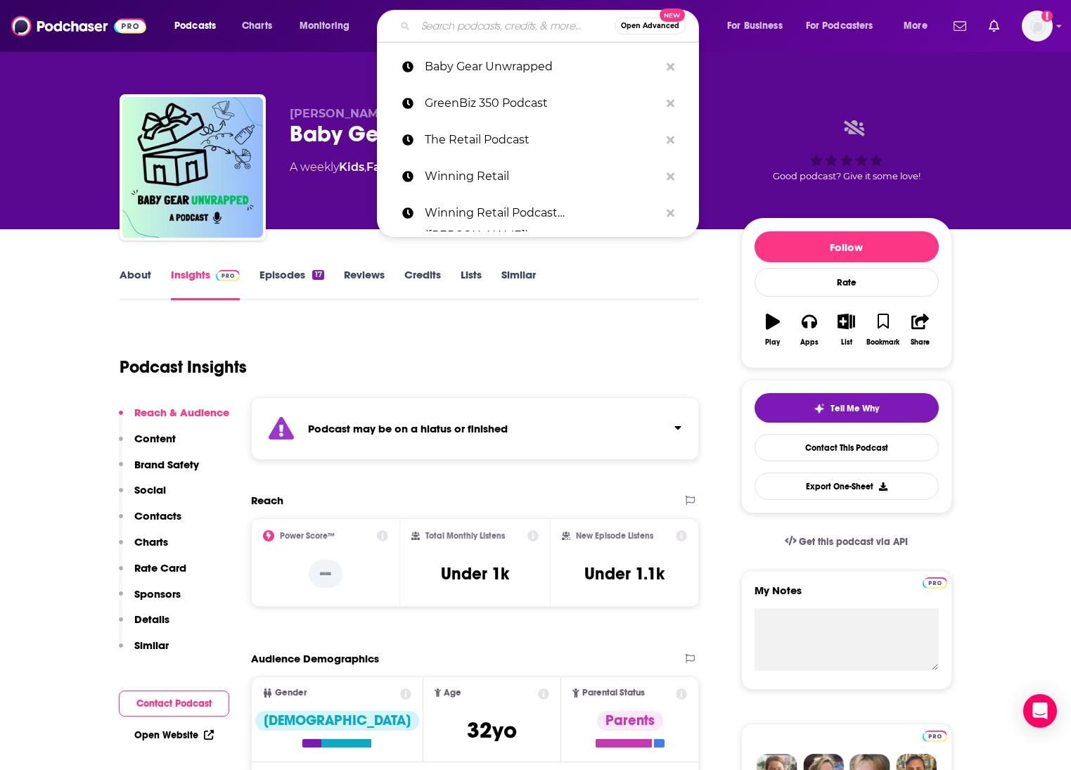
click at [462, 25] on input "Search podcasts, credits, & more..." at bounding box center [515, 26] width 199 height 23
paste input "The Sustainable Minimalists Podcast"
type input "The Sustainable Minimalists Podcast"
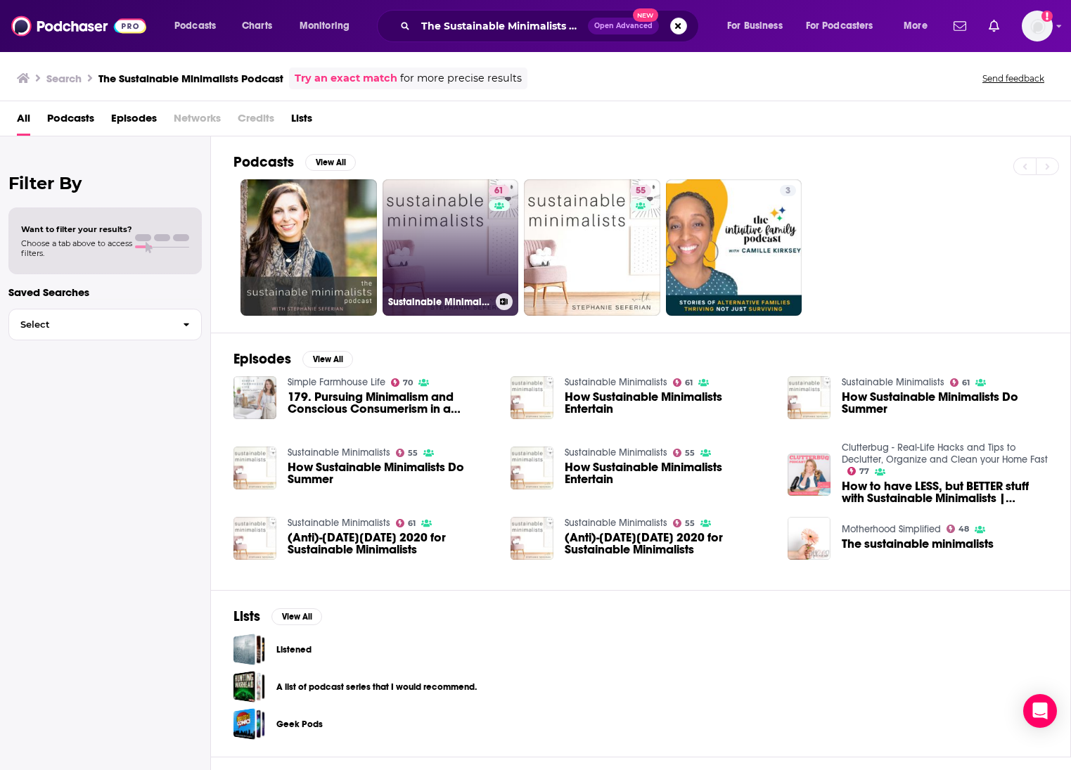
click at [431, 272] on link "61 Sustainable Minimalists" at bounding box center [451, 247] width 136 height 136
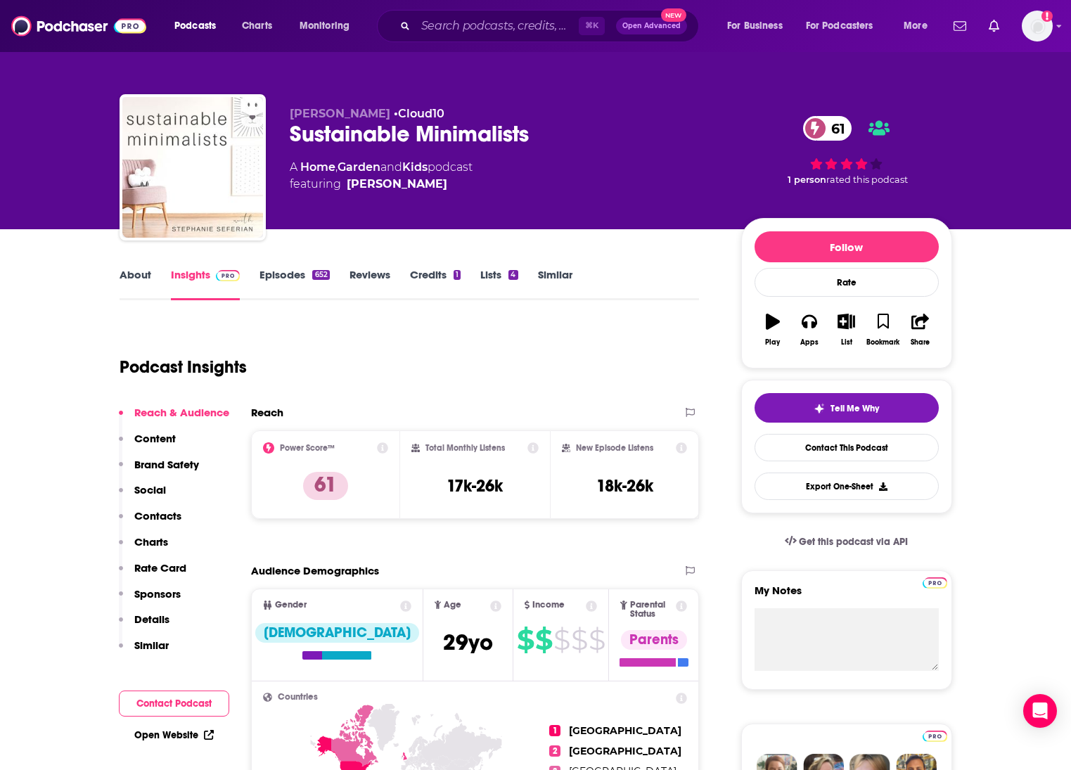
click at [141, 274] on link "About" at bounding box center [136, 284] width 32 height 32
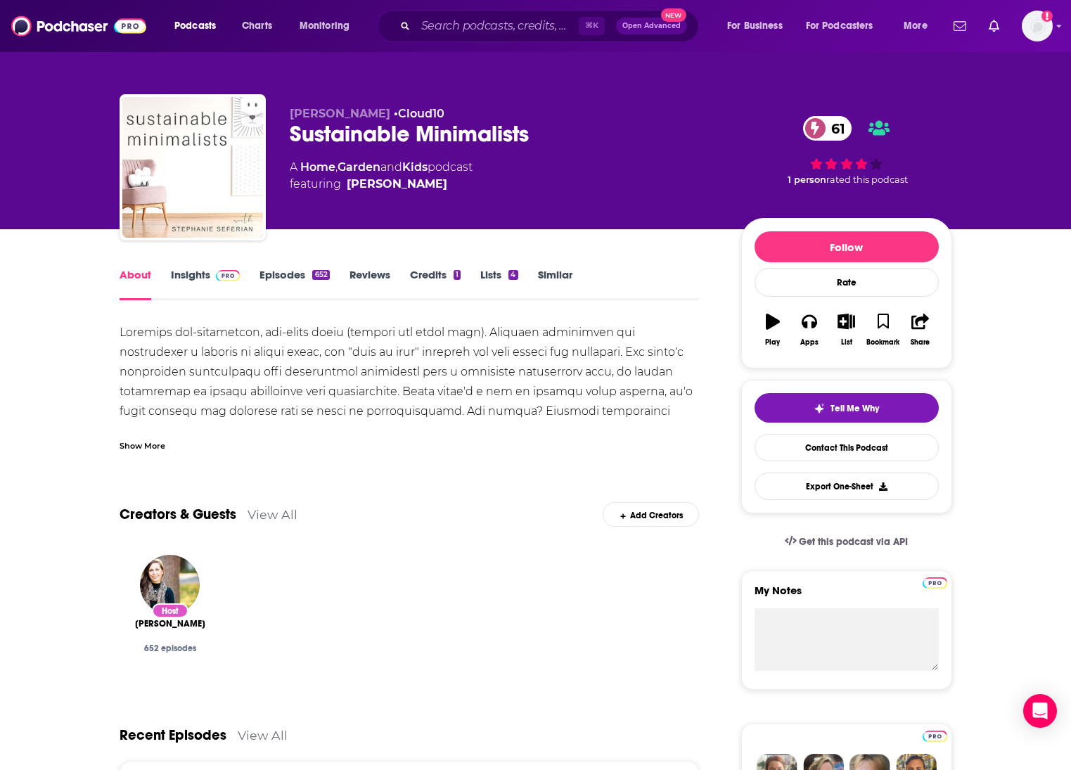
click at [141, 445] on div "Show More" at bounding box center [143, 444] width 46 height 13
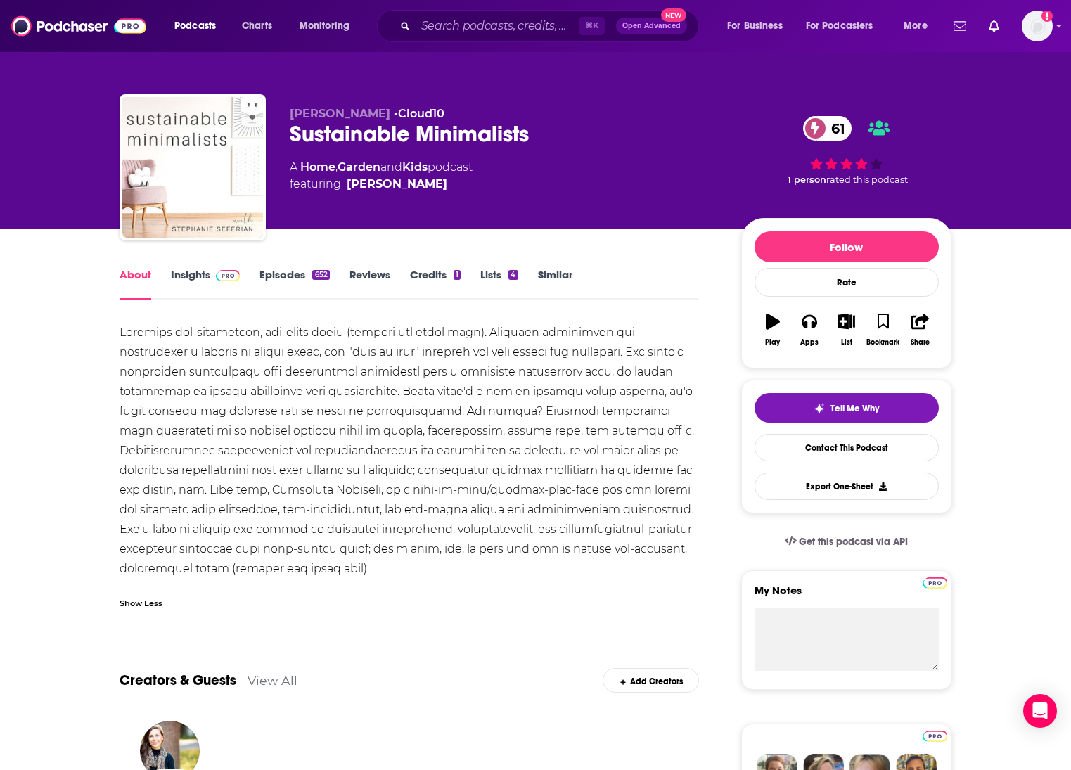
click at [189, 272] on link "Insights" at bounding box center [206, 284] width 70 height 32
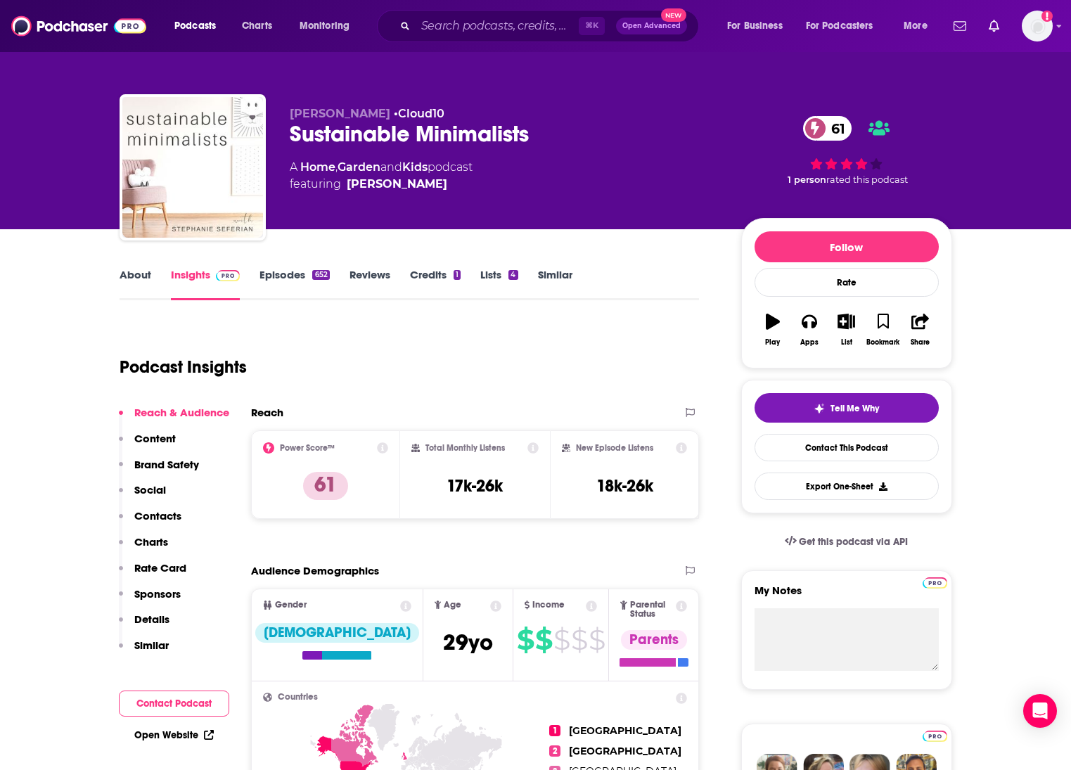
click at [435, 135] on div "Sustainable Minimalists 61" at bounding box center [504, 133] width 429 height 27
copy div "Sustainable Minimalists 61"
